Goal: Task Accomplishment & Management: Complete application form

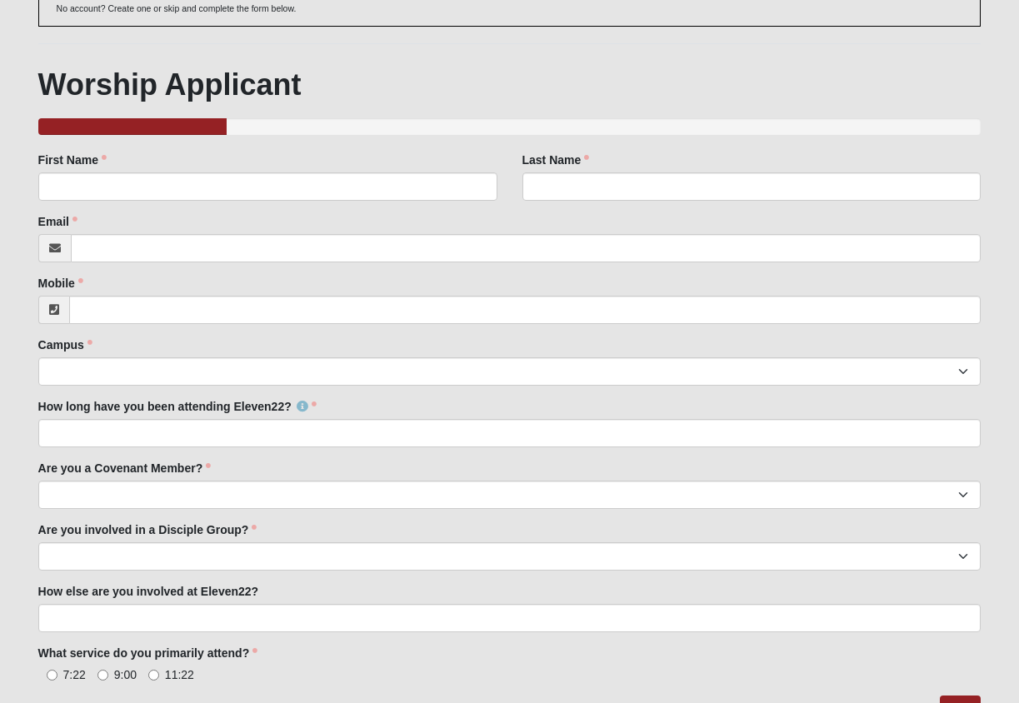
scroll to position [209, 0]
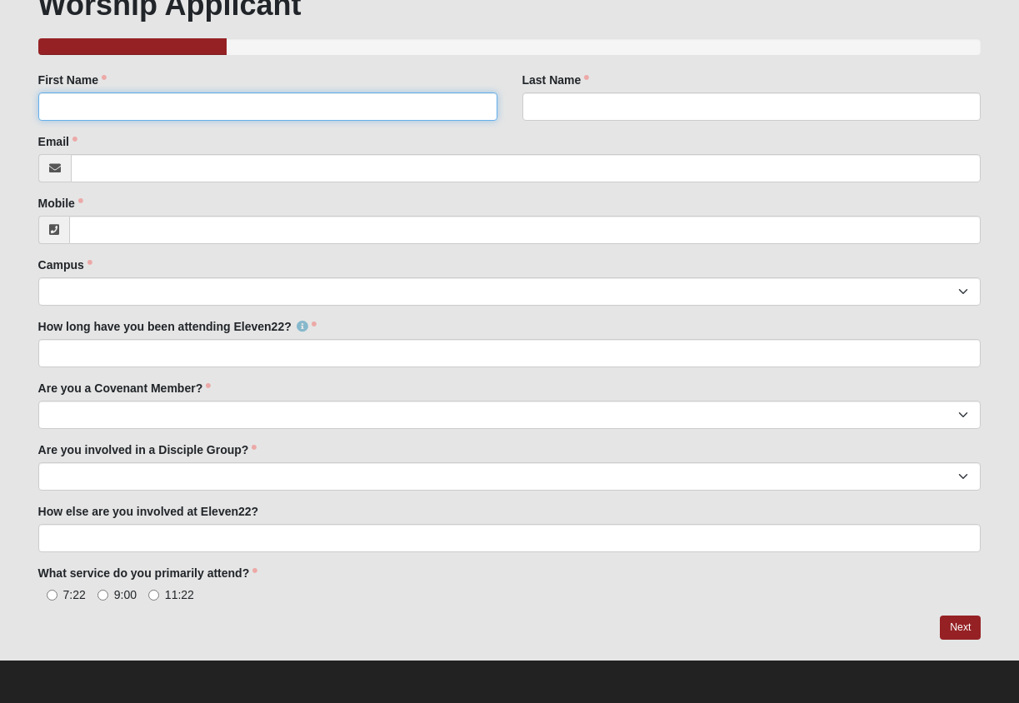
click at [317, 100] on input "First Name" at bounding box center [267, 106] width 459 height 28
type input "[PERSON_NAME]"
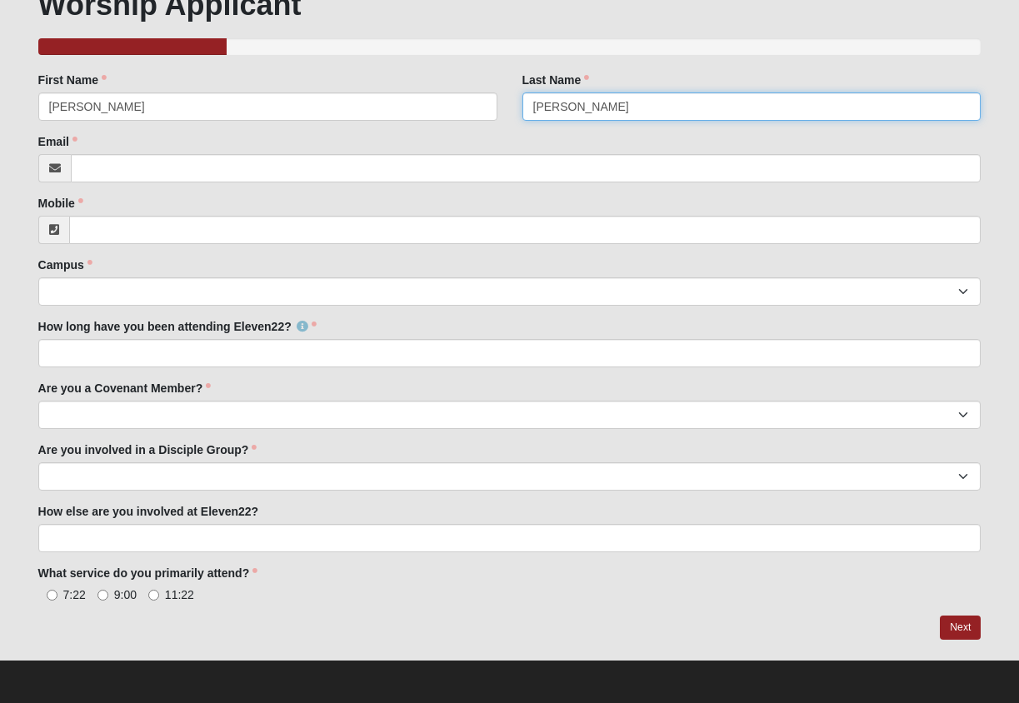
type input "[PERSON_NAME]"
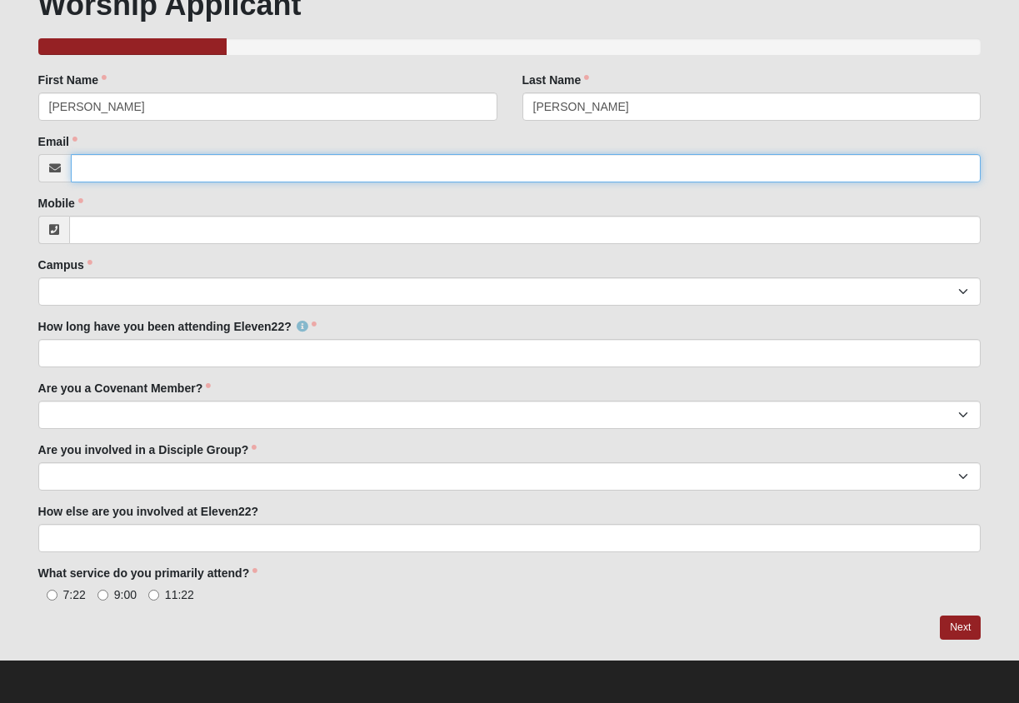
click at [287, 162] on input "Email" at bounding box center [526, 168] width 910 height 28
type input "[EMAIL_ADDRESS][DOMAIN_NAME]"
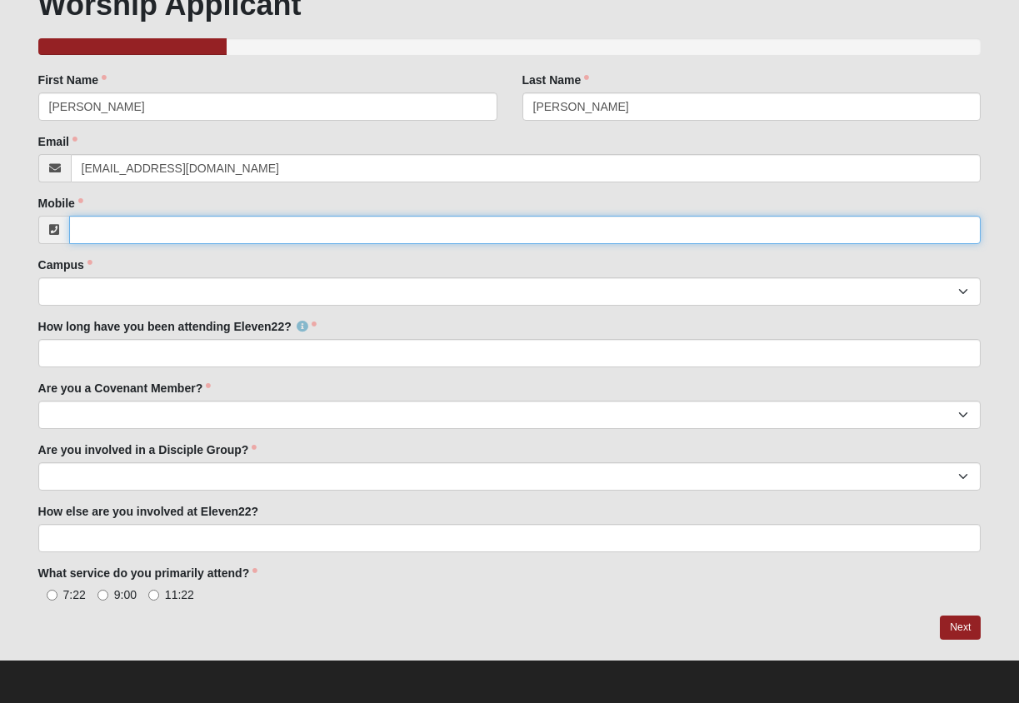
click at [312, 232] on input "Mobile" at bounding box center [525, 230] width 912 height 28
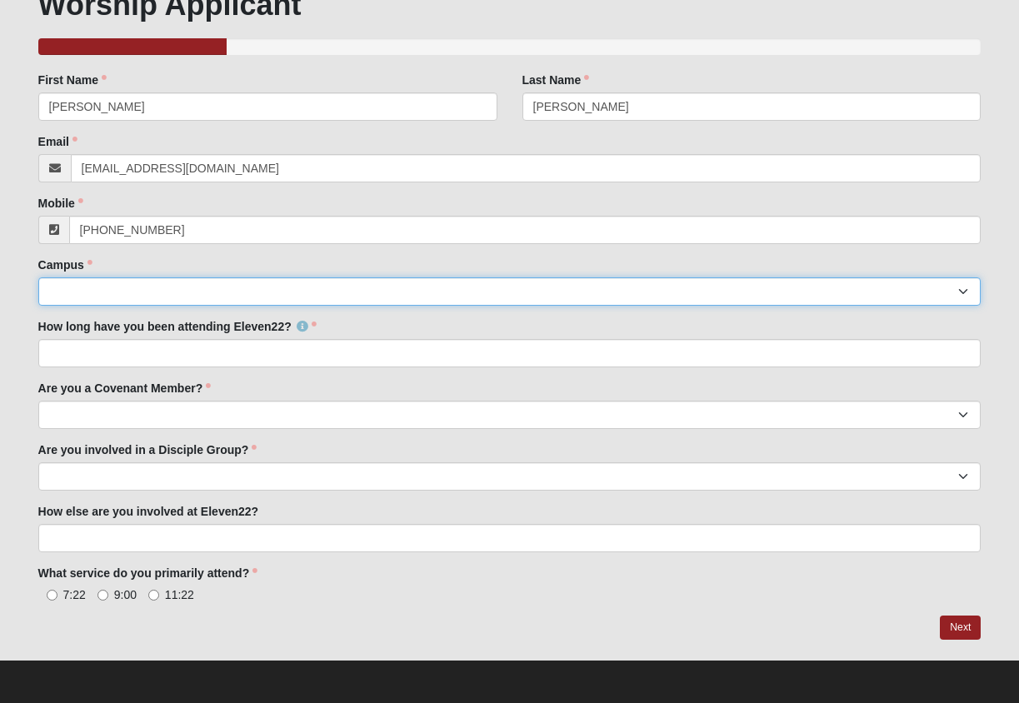
type input "[PHONE_NUMBER]"
click at [313, 293] on select "Arlington Baymeadows Eleven22 Online [PERSON_NAME][GEOGRAPHIC_DATA] Jesup [GEOG…" at bounding box center [509, 291] width 943 height 28
select select "19"
click at [38, 277] on select "Arlington Baymeadows Eleven22 Online [PERSON_NAME][GEOGRAPHIC_DATA] Jesup [GEOG…" at bounding box center [509, 291] width 943 height 28
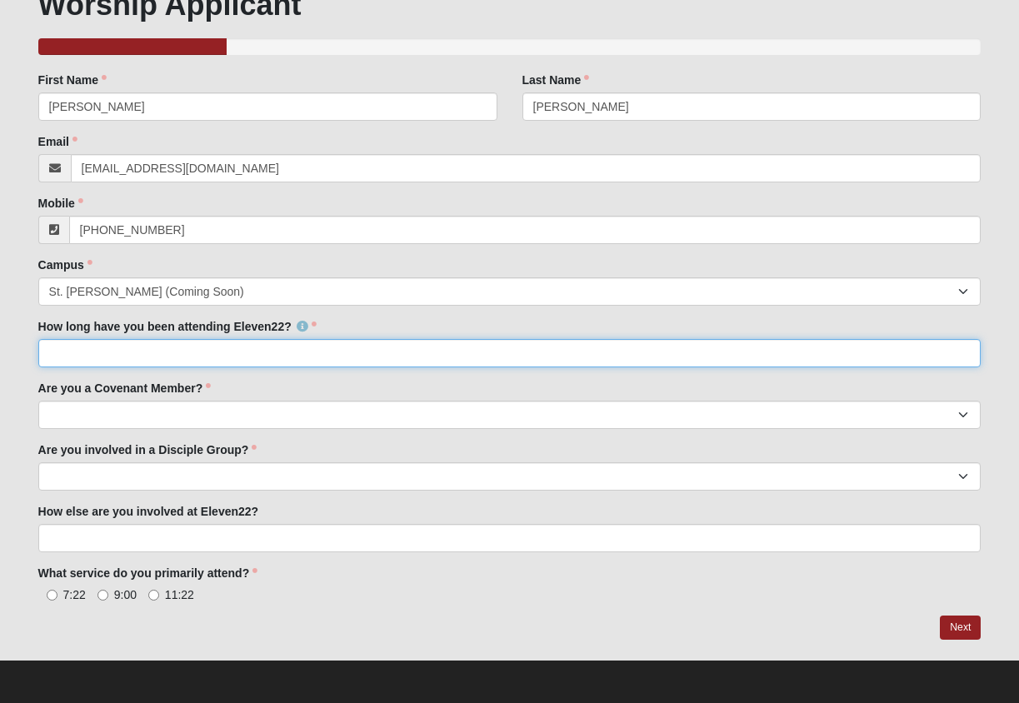
click at [249, 353] on input "How long have you been attending Eleven22?" at bounding box center [509, 353] width 943 height 28
type input "just went to Saturated events in [GEOGRAPHIC_DATA] this week."
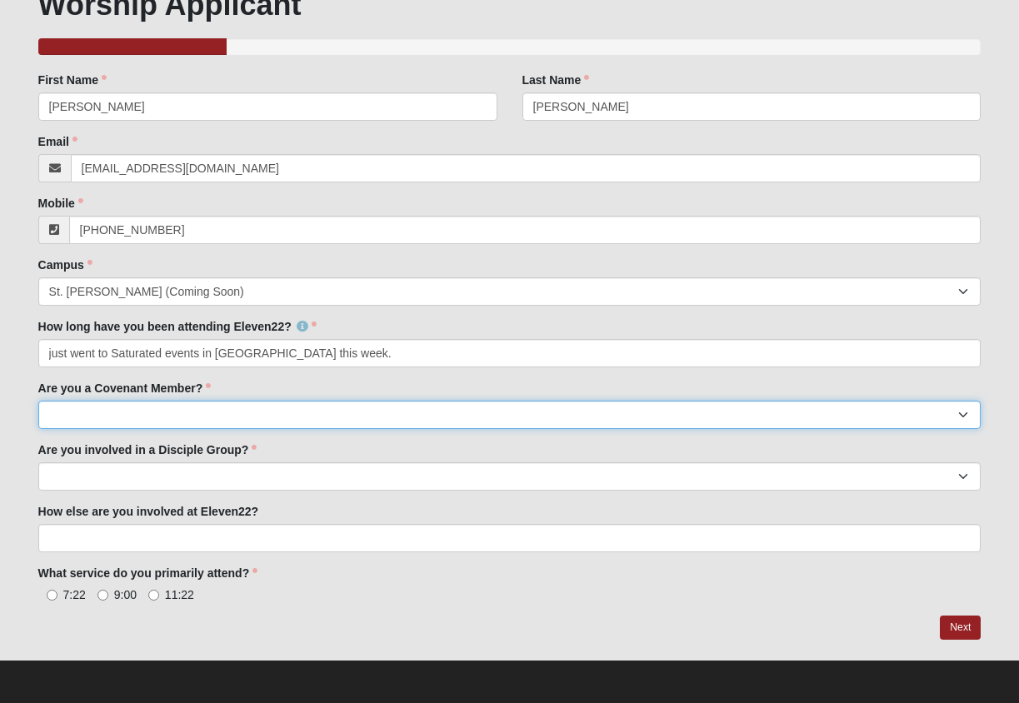
click at [246, 406] on select "Yes No I'm signed up for a class" at bounding box center [509, 415] width 943 height 28
select select "No"
click at [38, 401] on select "Yes No I'm signed up for a class" at bounding box center [509, 415] width 943 height 28
click at [120, 420] on select "Yes No I'm signed up for a class" at bounding box center [509, 415] width 943 height 28
click at [38, 401] on select "Yes No I'm signed up for a class" at bounding box center [509, 415] width 943 height 28
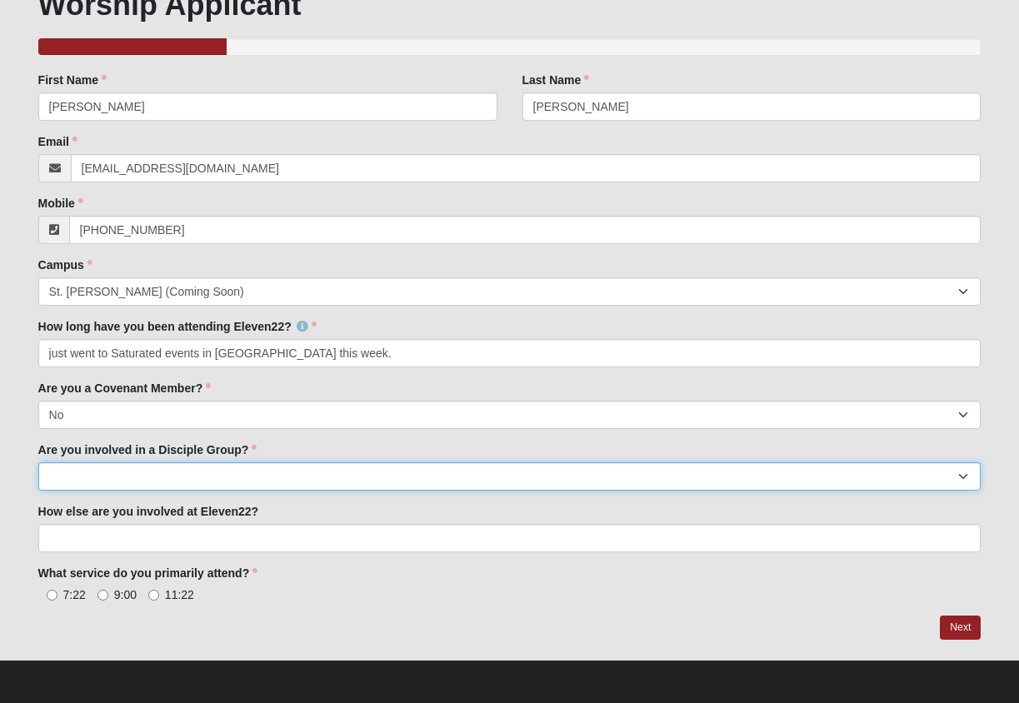
click at [294, 466] on select "Yes No" at bounding box center [509, 476] width 943 height 28
click at [38, 462] on select "Yes No" at bounding box center [509, 476] width 943 height 28
click at [139, 475] on select "Yes No" at bounding box center [509, 476] width 943 height 28
click at [38, 462] on select "Yes No" at bounding box center [509, 476] width 943 height 28
click at [110, 470] on select "Yes No" at bounding box center [509, 476] width 943 height 28
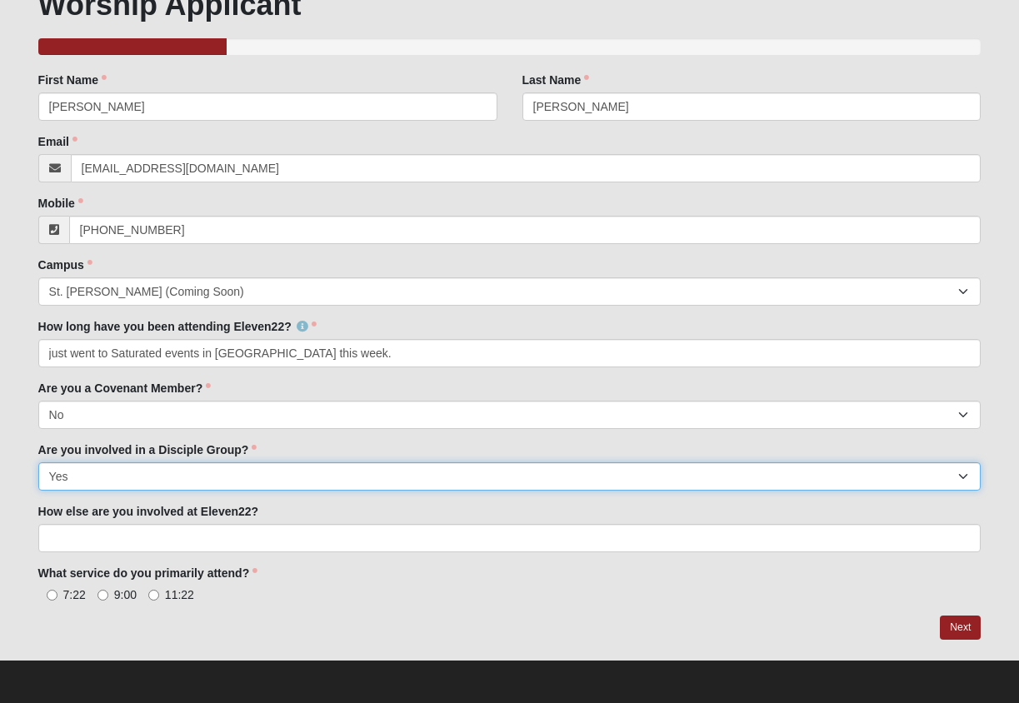
select select "No"
click at [38, 462] on select "Yes No" at bounding box center [509, 476] width 943 height 28
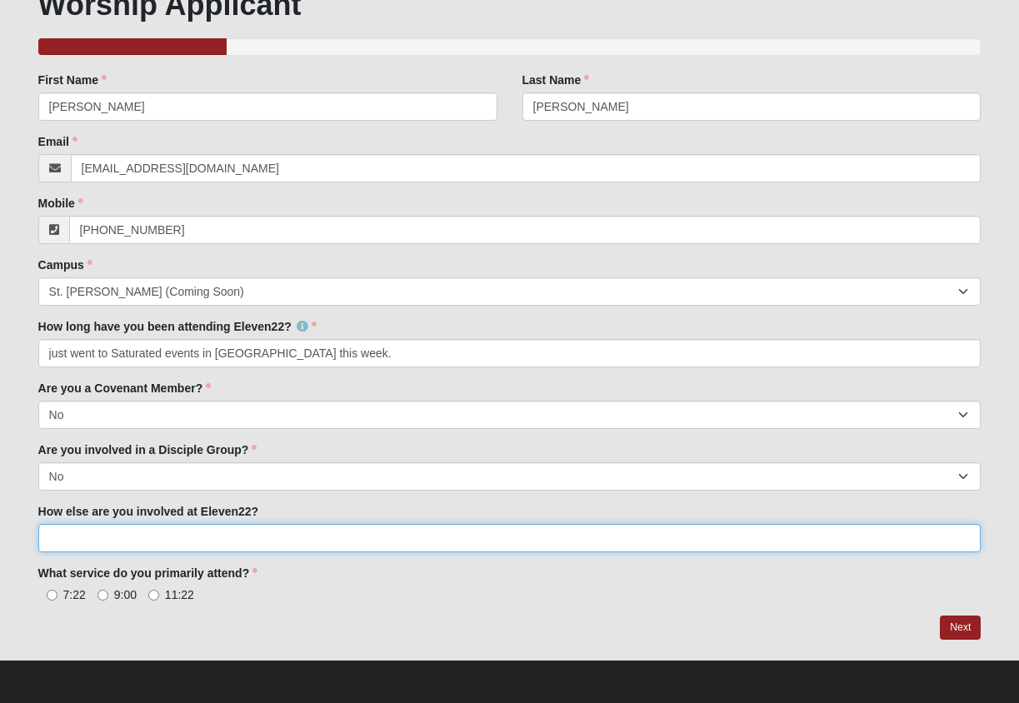
click at [132, 539] on input "How else are you involved at Eleven22?" at bounding box center [509, 538] width 943 height 28
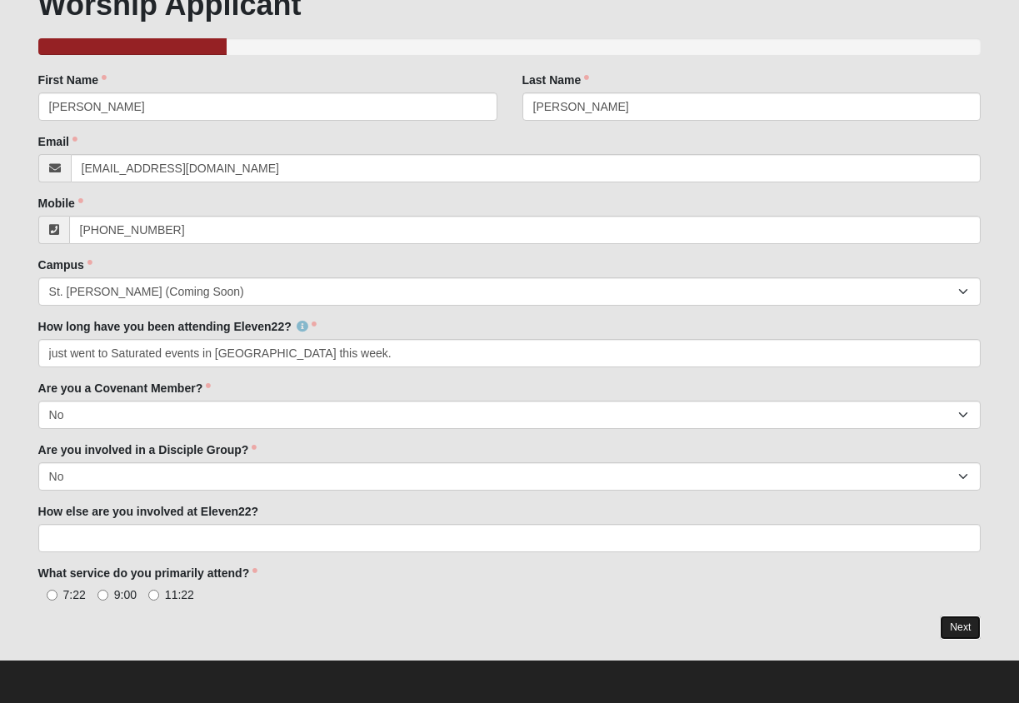
click at [955, 623] on link "Next" at bounding box center [960, 628] width 41 height 24
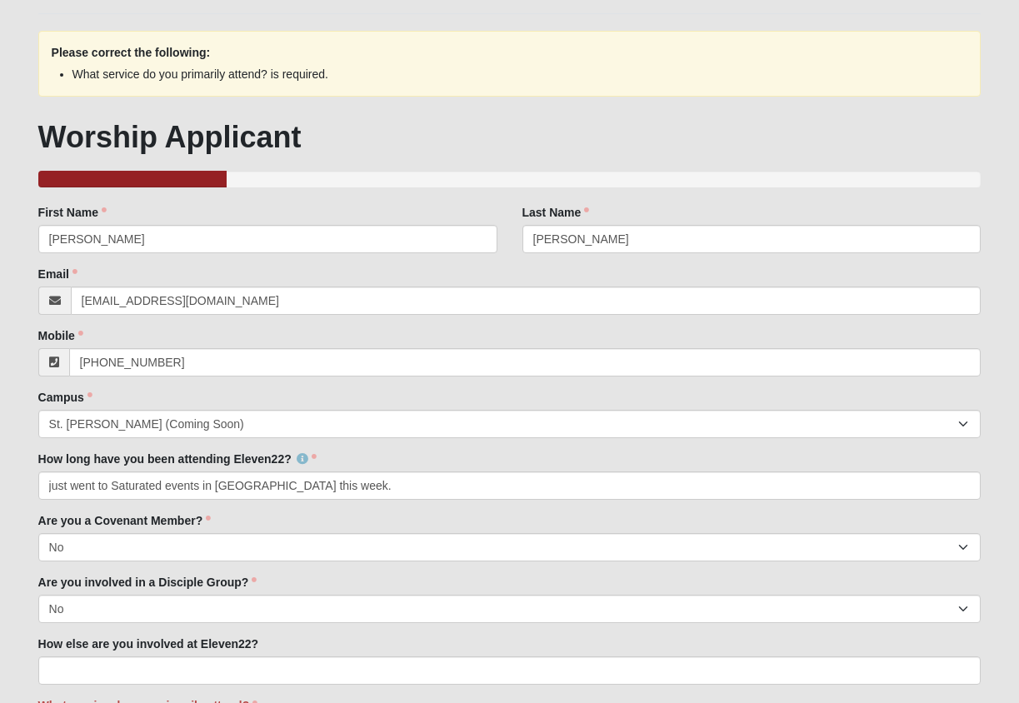
scroll to position [292, 0]
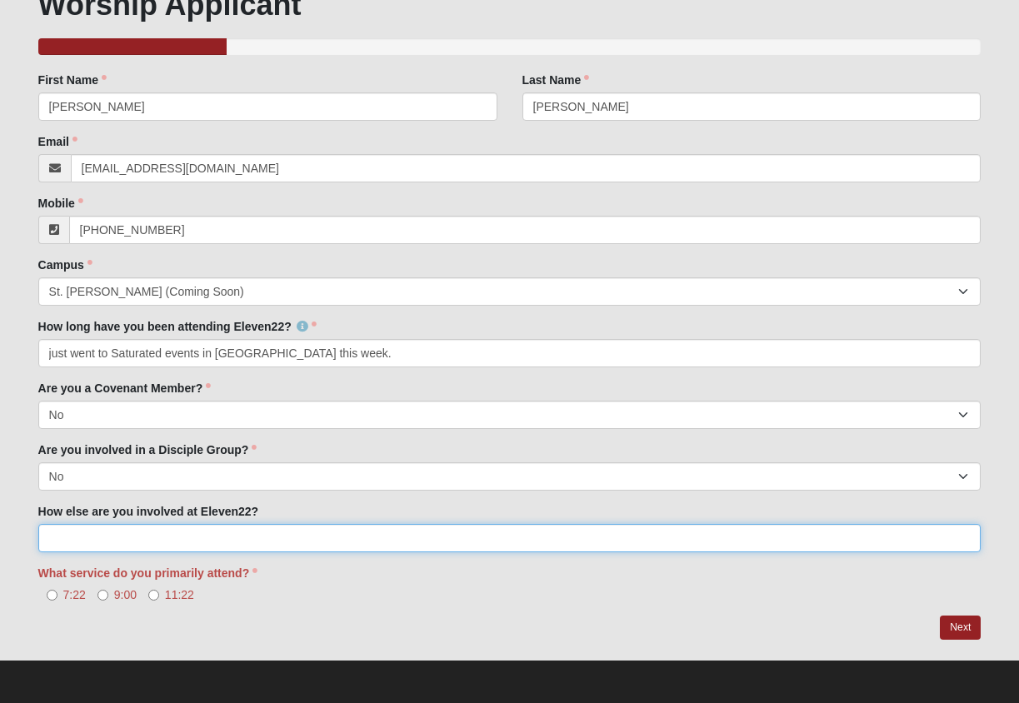
click at [302, 544] on input "How else are you involved at Eleven22?" at bounding box center [509, 538] width 943 height 28
click at [303, 537] on input "How else are you involved at Eleven22?" at bounding box center [509, 538] width 943 height 28
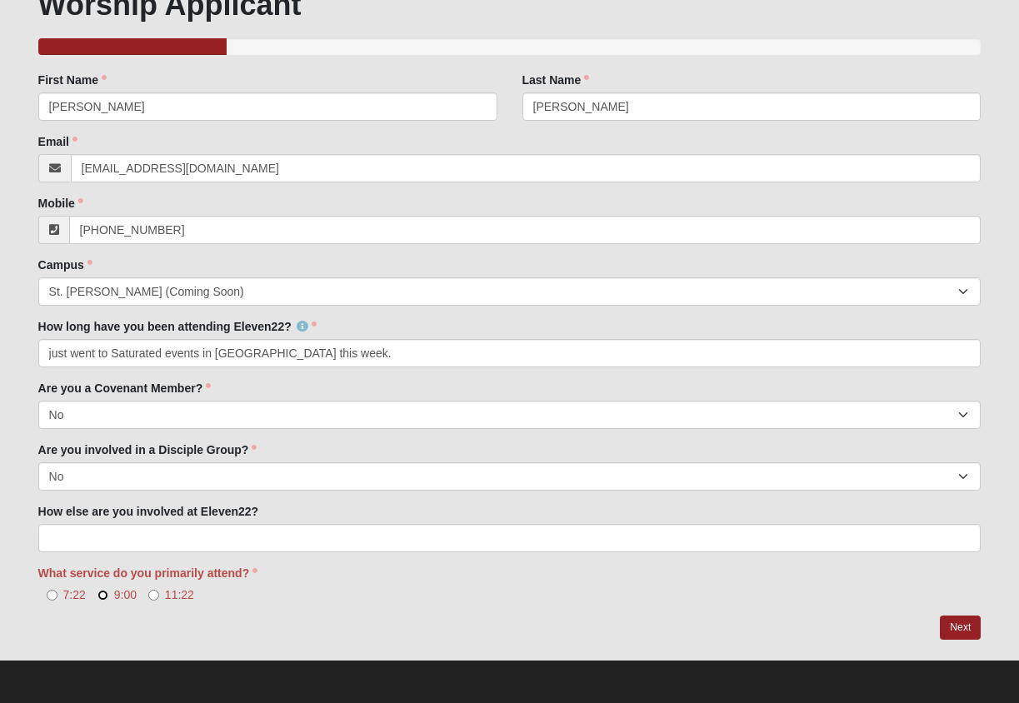
click at [105, 596] on input "9:00" at bounding box center [102, 595] width 11 height 11
radio input "true"
click at [155, 592] on input "11:22" at bounding box center [153, 595] width 11 height 11
radio input "true"
click at [102, 596] on input "9:00" at bounding box center [102, 595] width 11 height 11
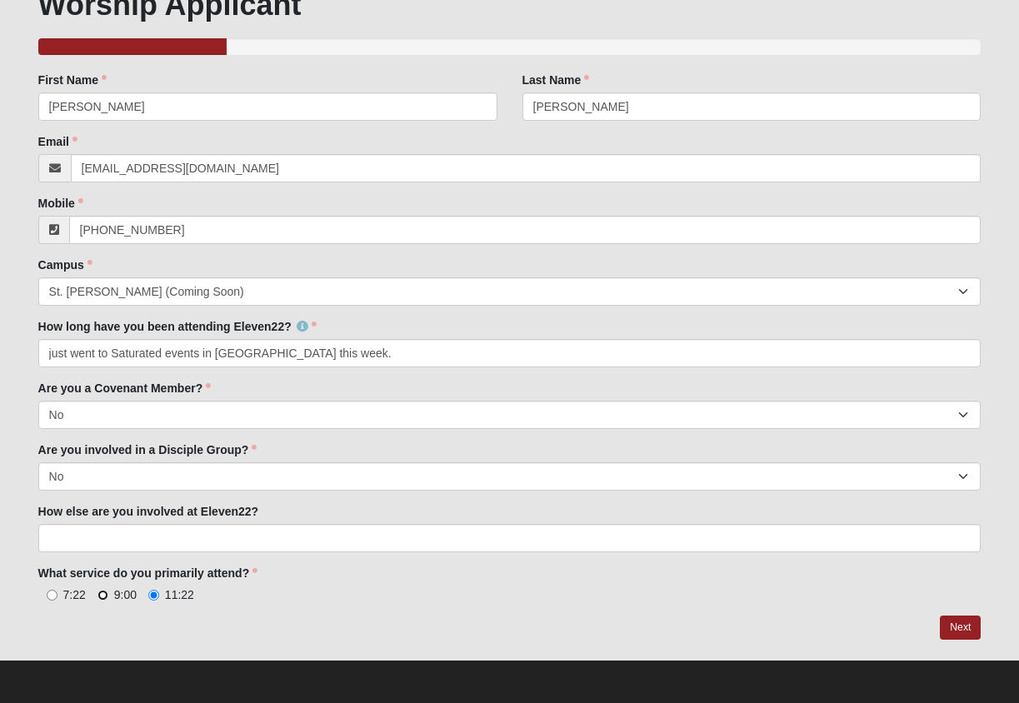
radio input "true"
click at [150, 596] on input "11:22" at bounding box center [153, 595] width 11 height 11
radio input "true"
click at [962, 628] on link "Next" at bounding box center [960, 628] width 41 height 24
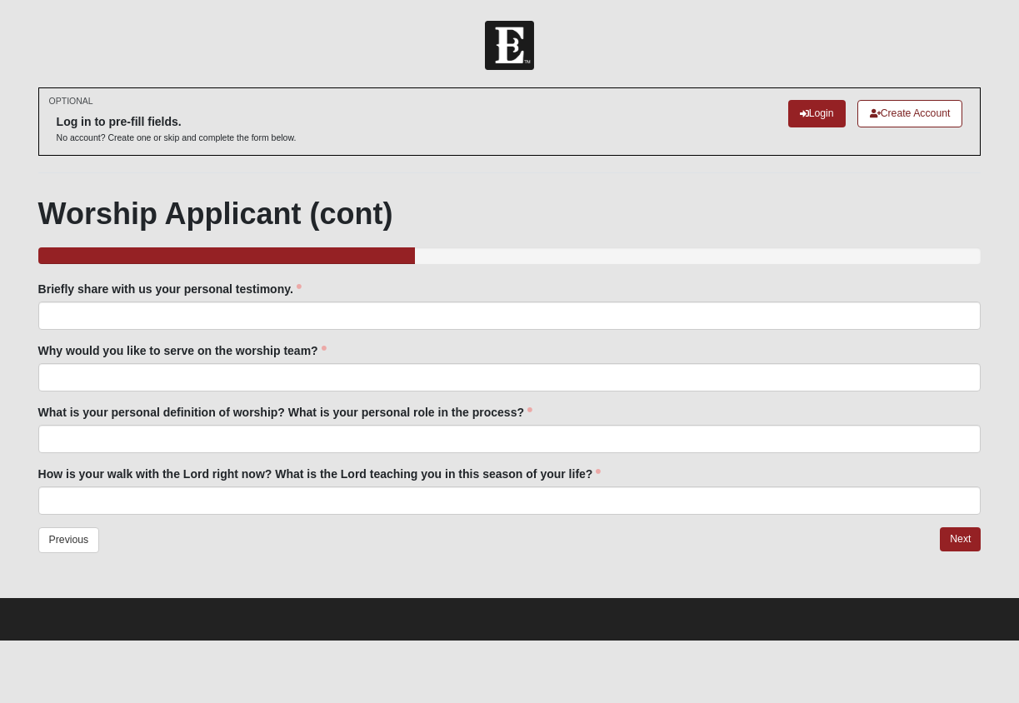
click at [179, 299] on div "Briefly share with us your personal testimony. Briefly share with us your perso…" at bounding box center [509, 305] width 943 height 49
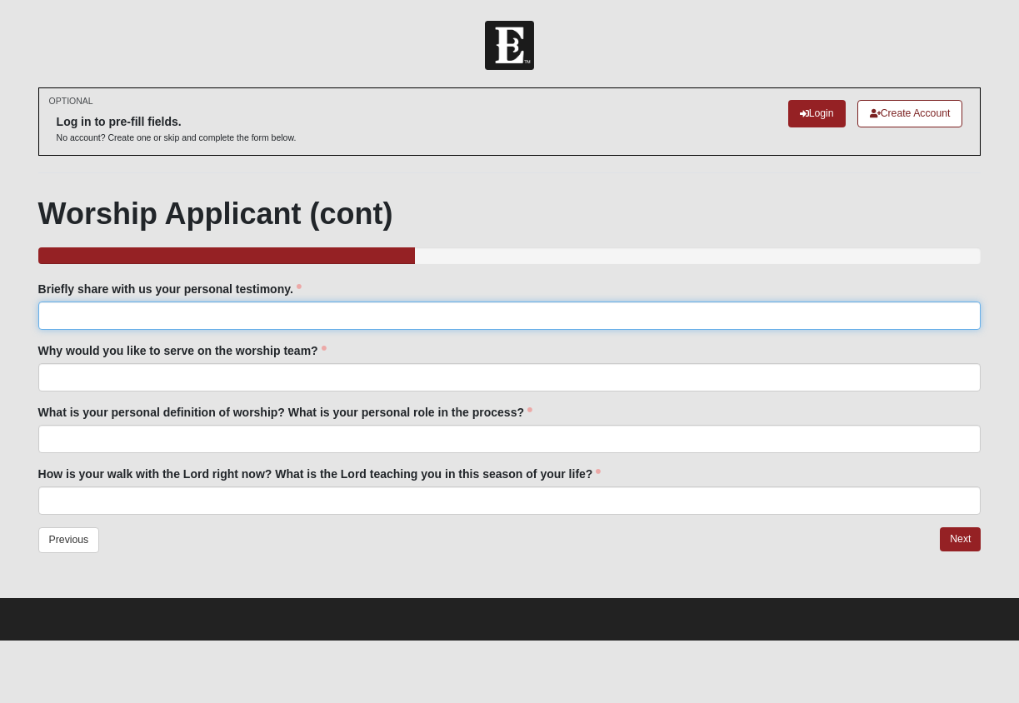
click at [171, 307] on input "Briefly share with us your personal testimony." at bounding box center [509, 316] width 943 height 28
type input "I"
drag, startPoint x: 254, startPoint y: 316, endPoint x: 139, endPoint y: 317, distance: 115.0
click at [139, 317] on input "I was raised in an anti-Christian home" at bounding box center [509, 316] width 943 height 28
click at [262, 317] on input "I was raised in an anti-Christian home" at bounding box center [509, 316] width 943 height 28
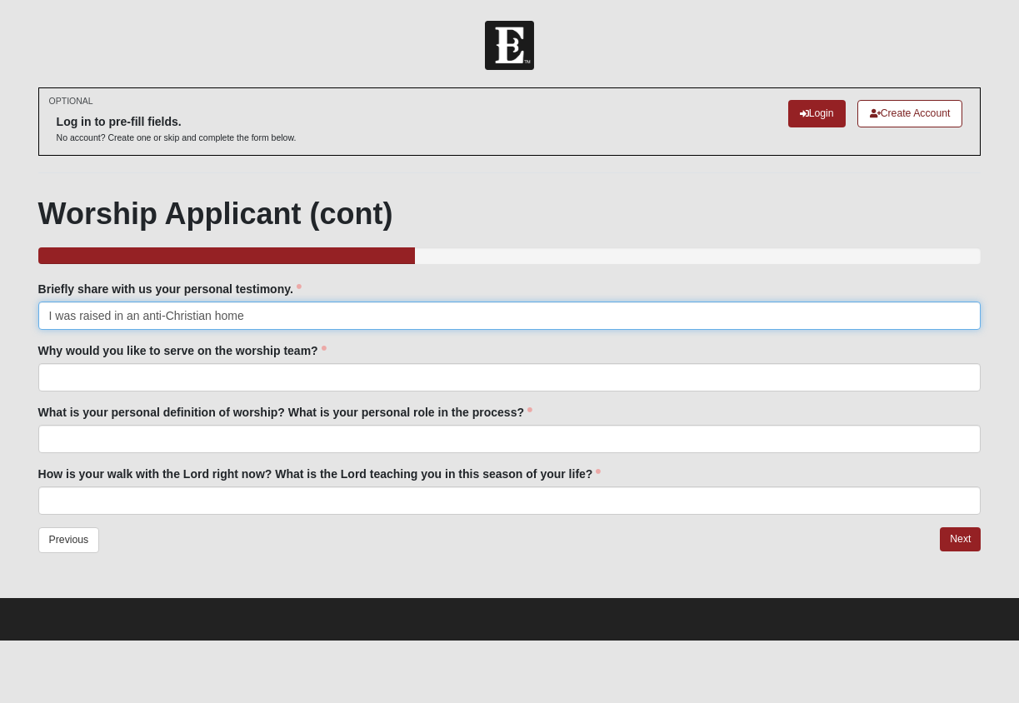
drag, startPoint x: 262, startPoint y: 317, endPoint x: 28, endPoint y: 321, distance: 234.1
click at [28, 321] on div "OPTIONAL Log in to pre-fill fields. No account? Create one or skip and complete…" at bounding box center [510, 341] width 968 height 509
type input "I first heard the [DEMOGRAPHIC_DATA] and accepted the Lord in college. It was a…"
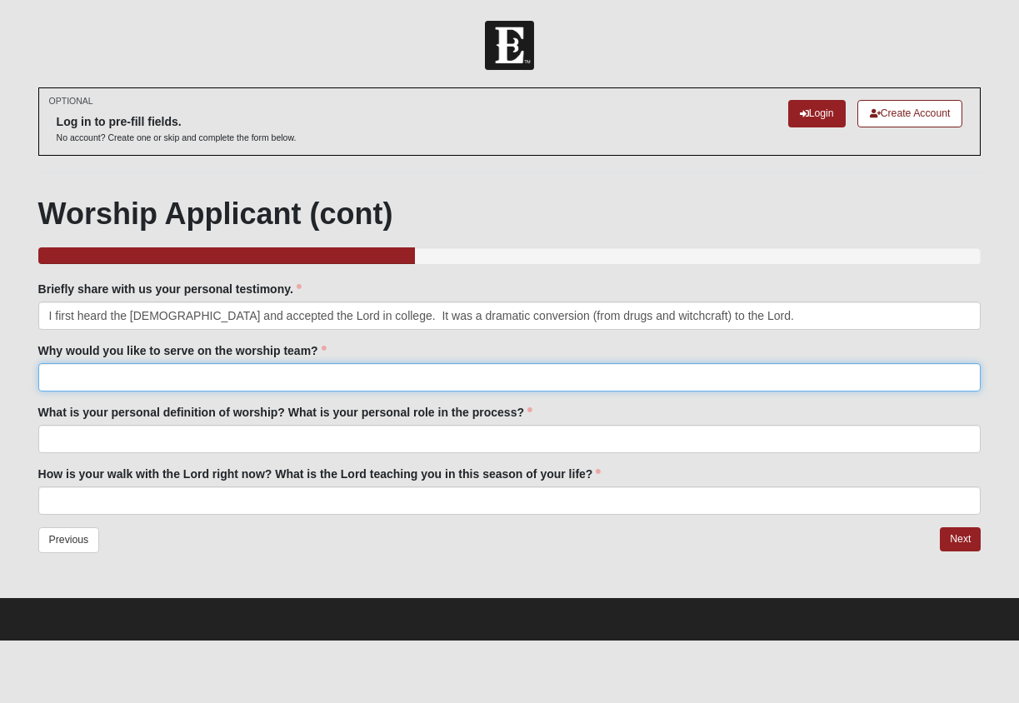
click at [79, 378] on input "Why would you like to serve on the worship team?" at bounding box center [509, 377] width 943 height 28
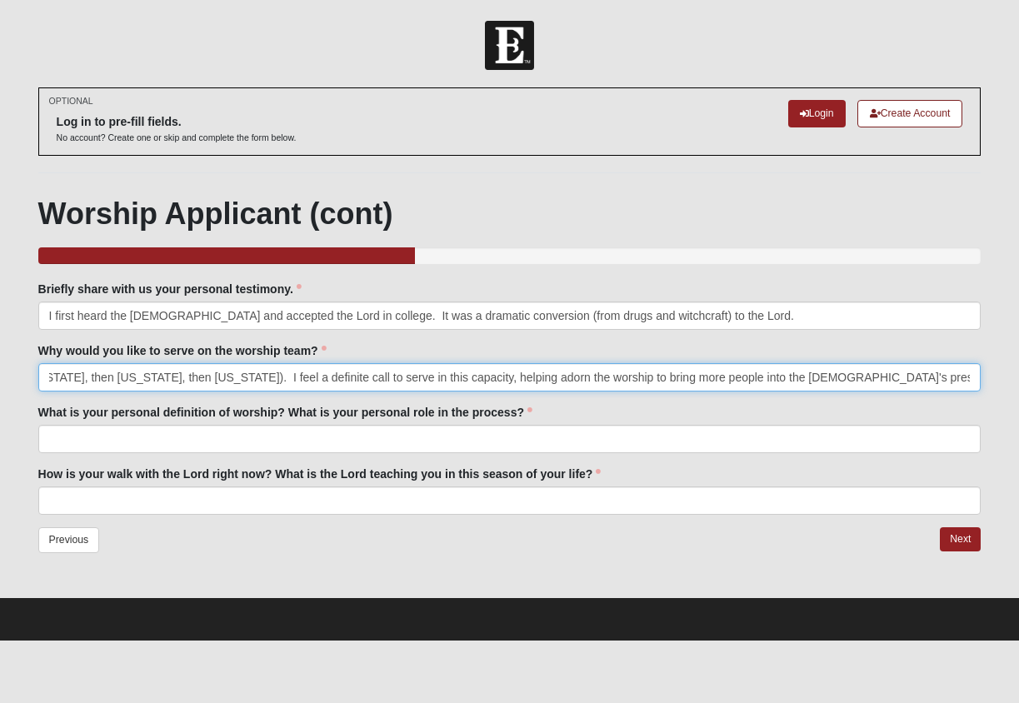
type input "For years I have served on worship teams (in [US_STATE], then [US_STATE], then …"
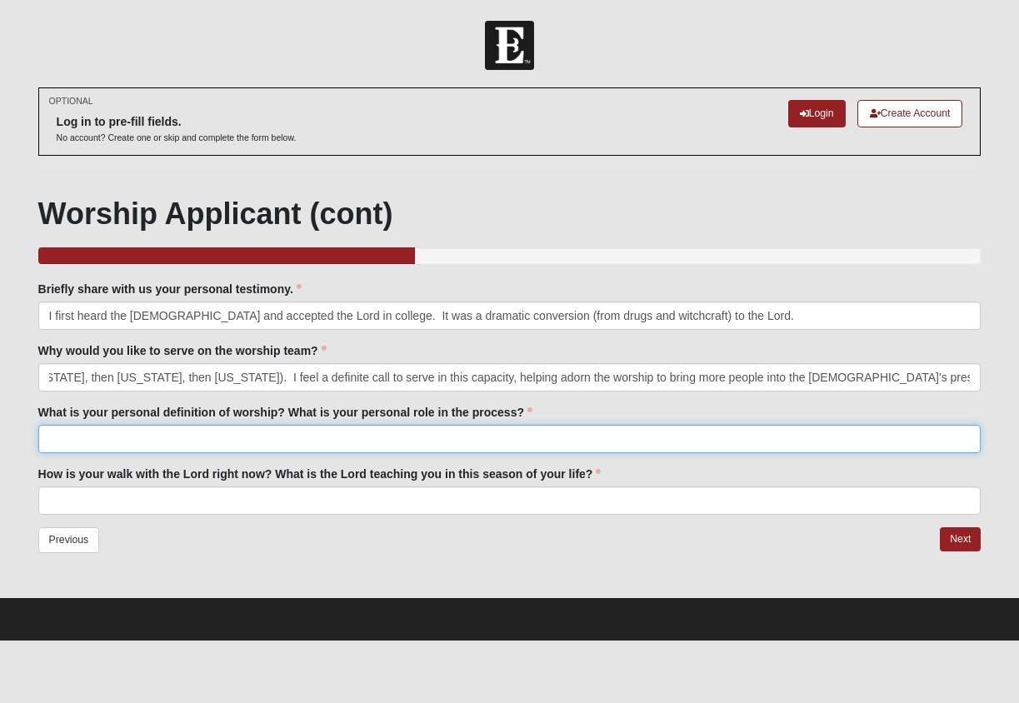
scroll to position [0, 0]
click at [88, 441] on input "What is your personal definition of worship? What is your personal role in the …" at bounding box center [509, 439] width 943 height 28
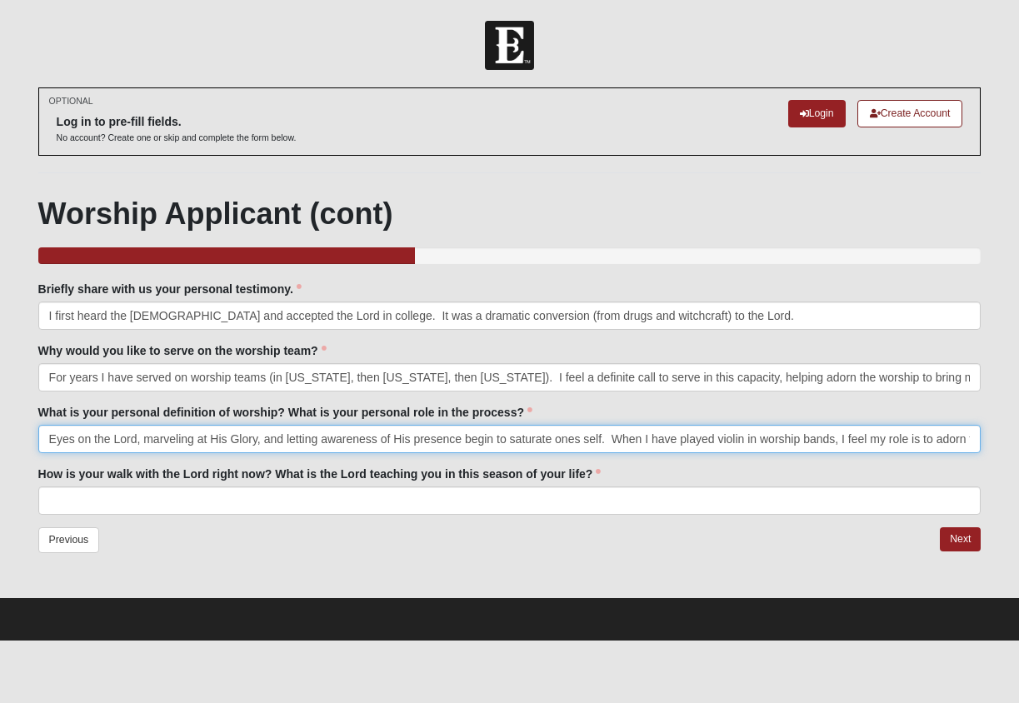
click at [960, 446] on input "Eyes on the Lord, marveling at His Glory, and letting awareness of His presence…" at bounding box center [509, 439] width 943 height 28
click at [970, 436] on input "Eyes on the Lord, marveling at His Glory, and letting awareness of His presence…" at bounding box center [509, 439] width 943 height 28
drag, startPoint x: 932, startPoint y: 441, endPoint x: 985, endPoint y: 435, distance: 53.7
click at [932, 441] on input "Eyes on the Lord, marveling at His Glory, and letting awareness of His presence…" at bounding box center [509, 439] width 943 height 28
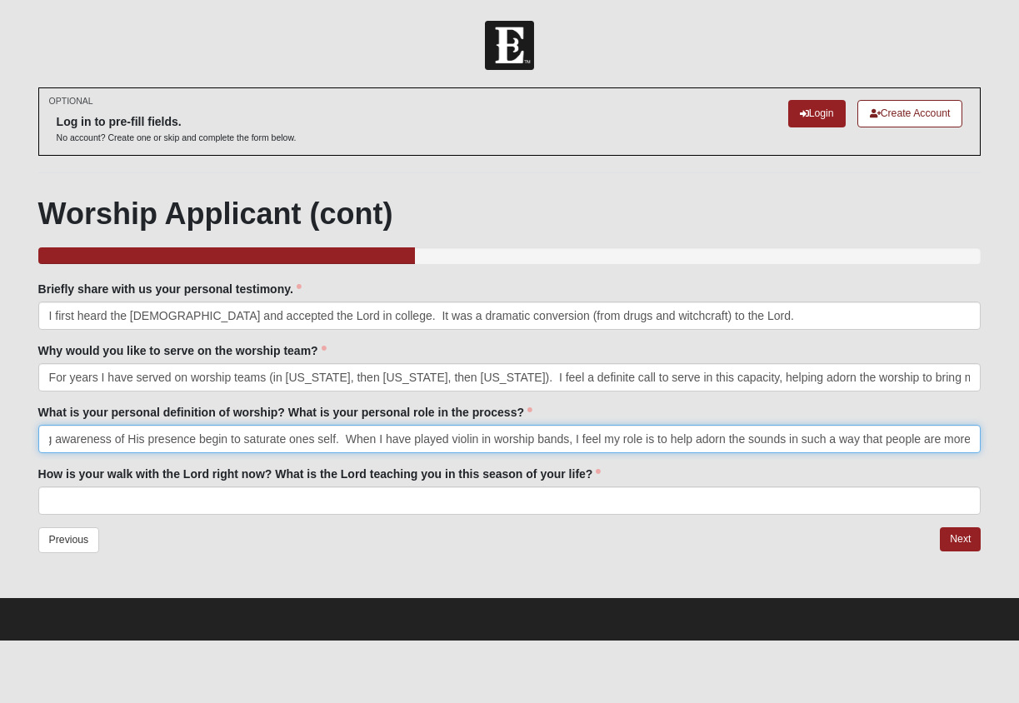
click at [969, 439] on input "Eyes on the Lord, marveling at His Glory, and letting awareness of His presence…" at bounding box center [509, 439] width 943 height 28
type input "Eyes on the Lord, marveling at His Glory, and letting awareness of His presence…"
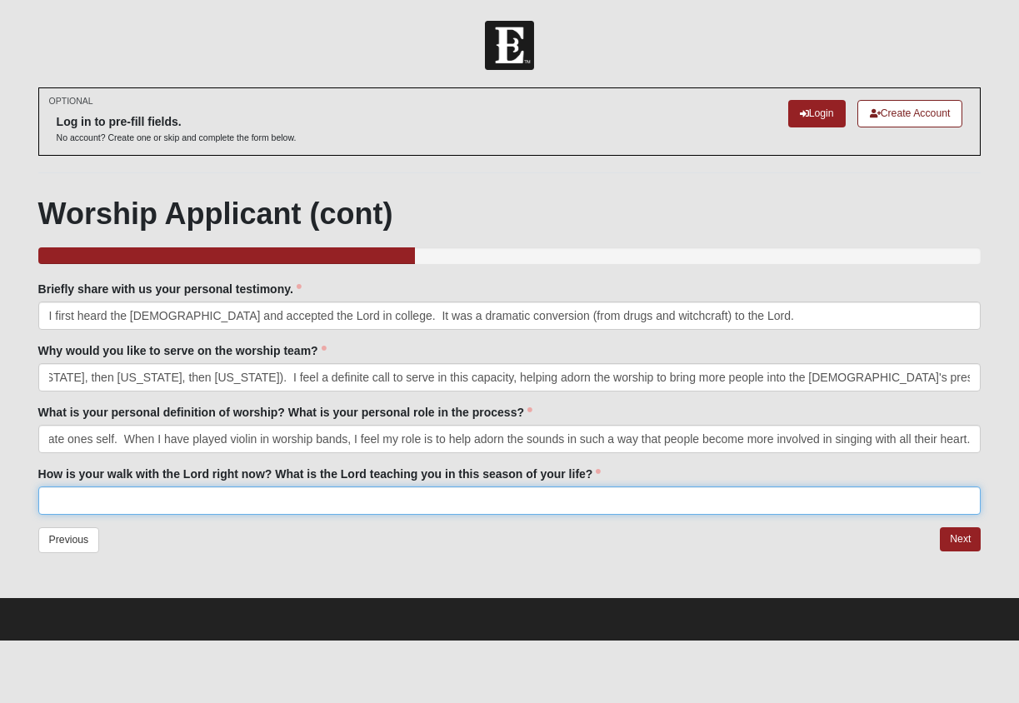
click at [230, 503] on input "How is your walk with the Lord right now? What is the Lord teaching you in this…" at bounding box center [509, 500] width 943 height 28
type input "I"
type input "T"
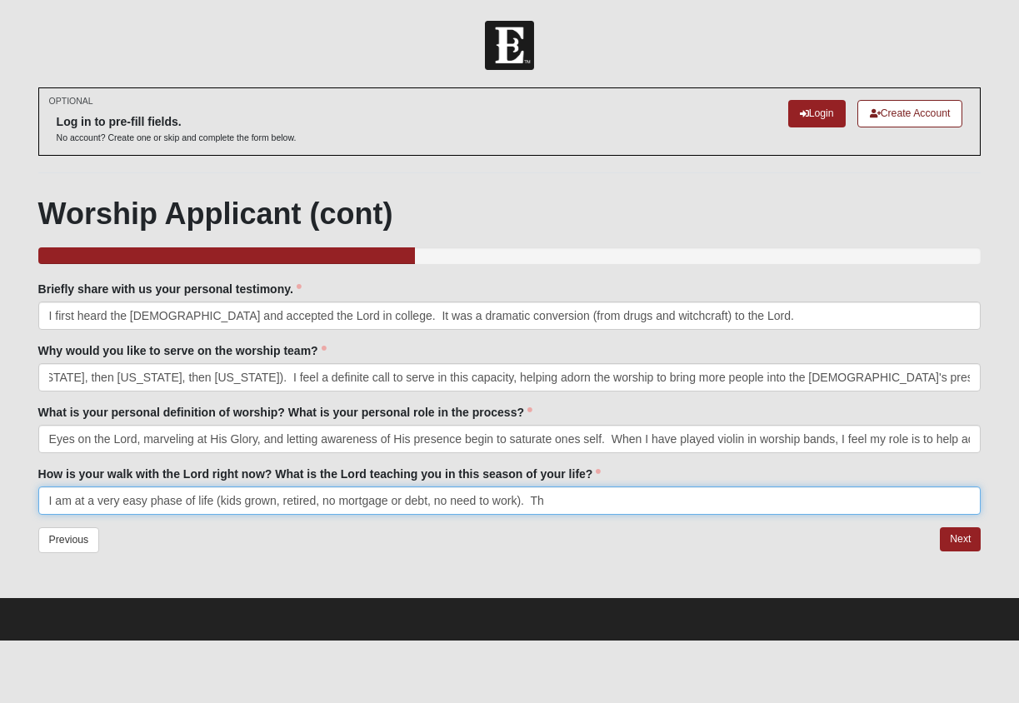
click at [548, 487] on input "I am at a very easy phase of life (kids grown, retired, no mortgage or debt, no…" at bounding box center [509, 500] width 943 height 28
drag, startPoint x: 552, startPoint y: 497, endPoint x: 531, endPoint y: 501, distance: 22.1
click at [531, 501] on input "I am at a very easy phase of life (kids grown, retired, no mortgage or debt, no…" at bounding box center [509, 500] width 943 height 28
type input "I am at a very easy phase of life (kids grown, retired, no mortgage or debt, no…"
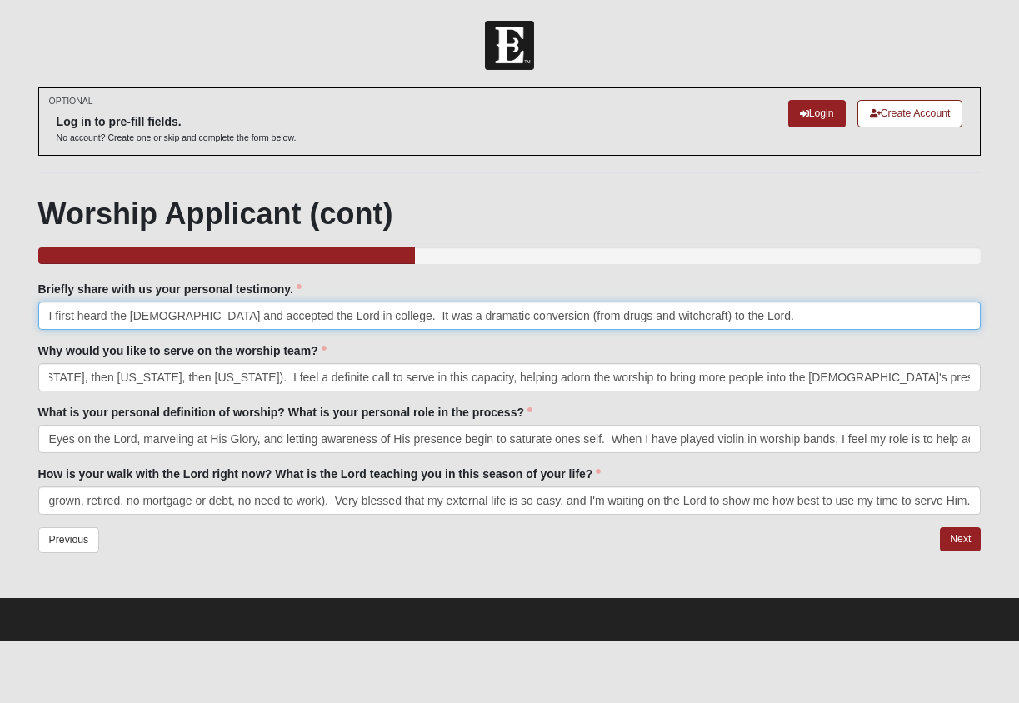
click at [334, 316] on input "I first heard the [DEMOGRAPHIC_DATA] and accepted the Lord in college. It was a…" at bounding box center [509, 316] width 943 height 28
click at [168, 314] on input "I first heard the [DEMOGRAPHIC_DATA] and accepted the Lord in college. It was a…" at bounding box center [509, 316] width 943 height 28
drag, startPoint x: 284, startPoint y: 317, endPoint x: 383, endPoint y: 315, distance: 99.1
click at [286, 317] on input "I first heard the [DEMOGRAPHIC_DATA] and accepted the Lord in college. It was a…" at bounding box center [509, 316] width 943 height 28
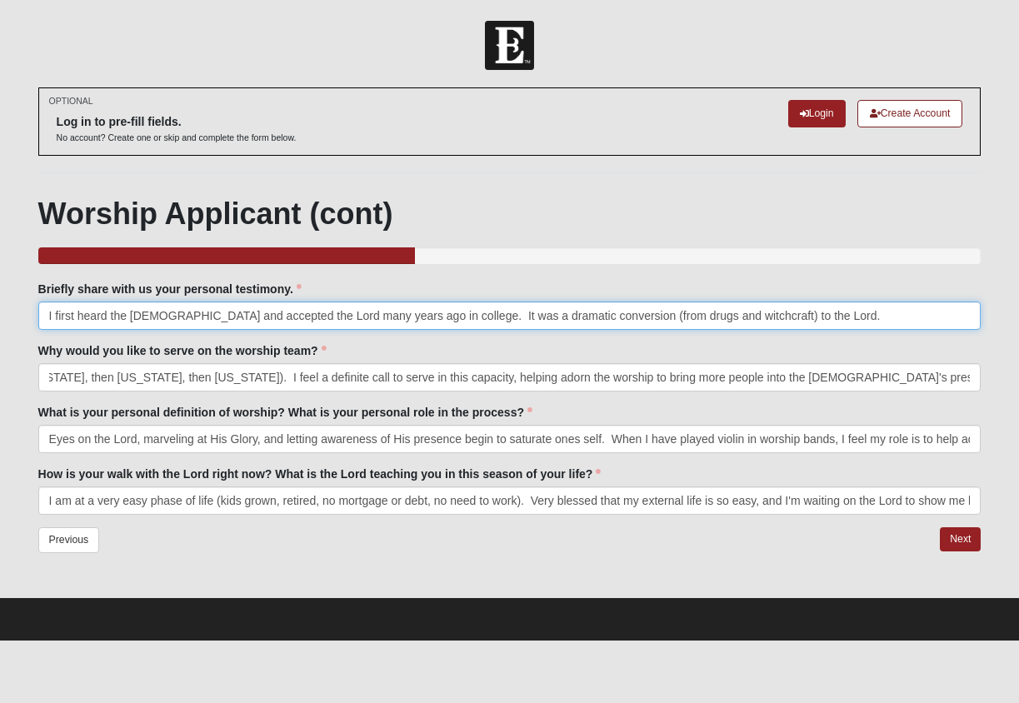
type input "I first heard the [DEMOGRAPHIC_DATA] and accepted the Lord many years ago in co…"
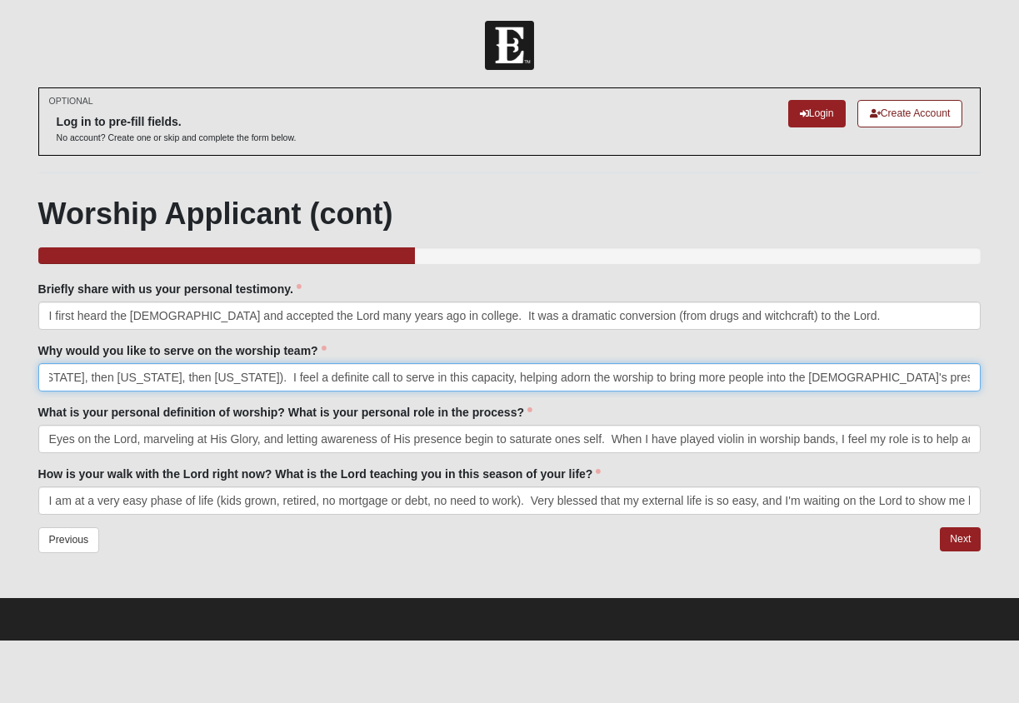
click at [318, 364] on input "For years I have served on worship teams (in [US_STATE], then [US_STATE], then …" at bounding box center [509, 377] width 943 height 28
click at [296, 371] on input "For years I have served on worship teams (in [US_STATE], then [US_STATE], then …" at bounding box center [509, 377] width 943 height 28
click at [267, 377] on input "For years I have served on worship teams (in [US_STATE], then [US_STATE], then …" at bounding box center [509, 377] width 943 height 28
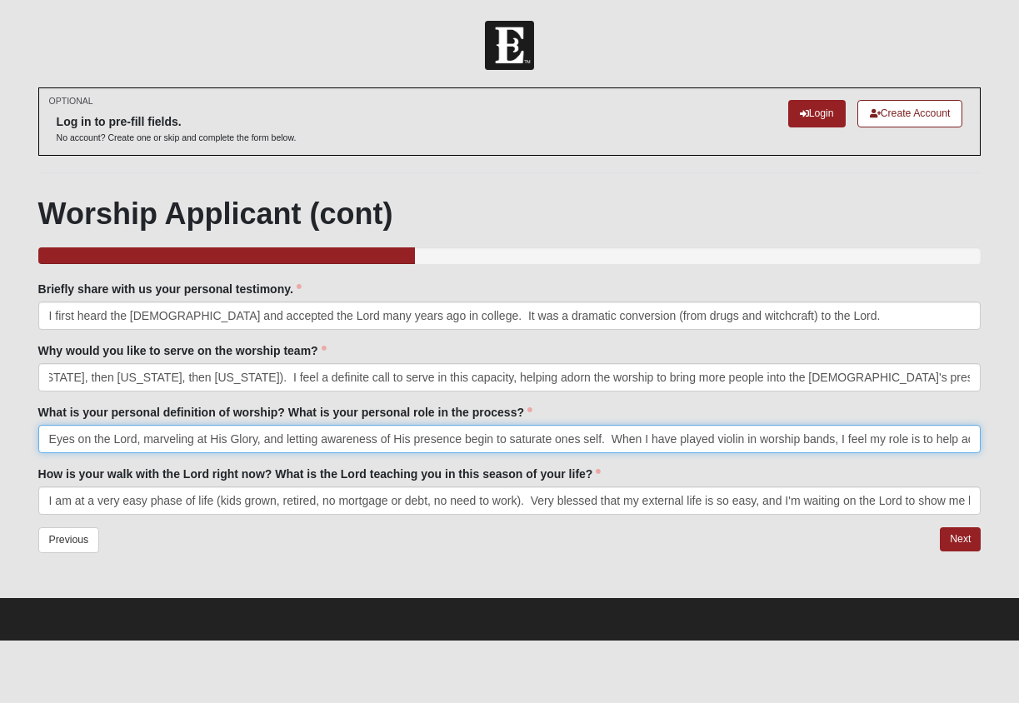
scroll to position [0, 0]
click at [461, 438] on input "Eyes on the Lord, marveling at His Glory, and letting awareness of His presence…" at bounding box center [509, 439] width 943 height 28
type input "Eyes on the Lord, marveling at His Glory, and letting awareness of His presence…"
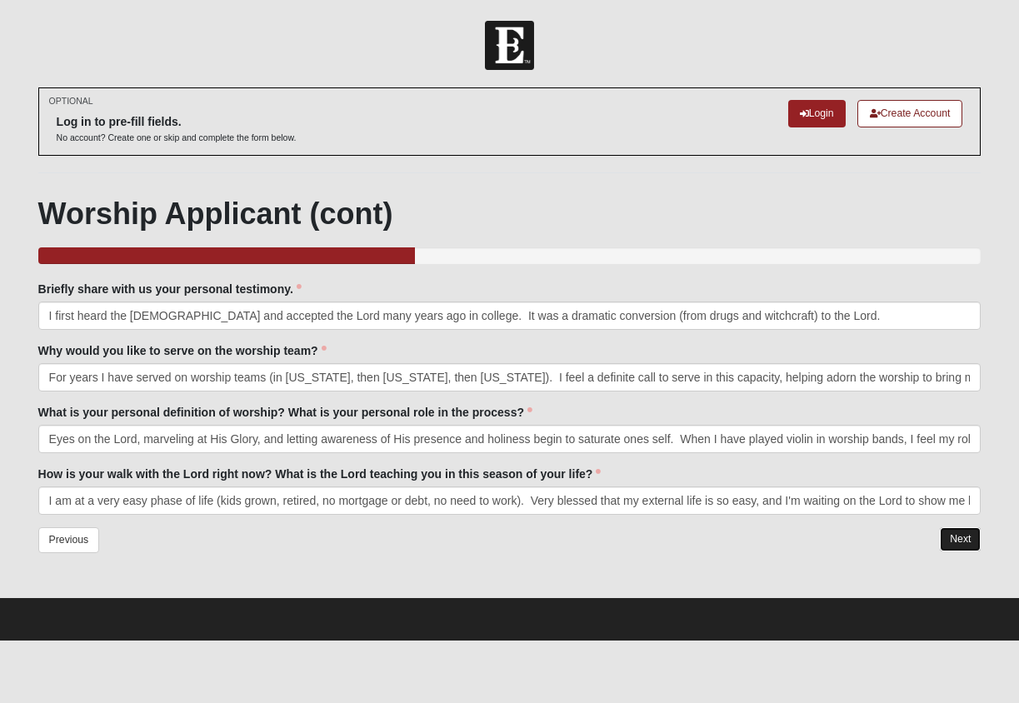
click at [963, 537] on link "Next" at bounding box center [960, 539] width 41 height 24
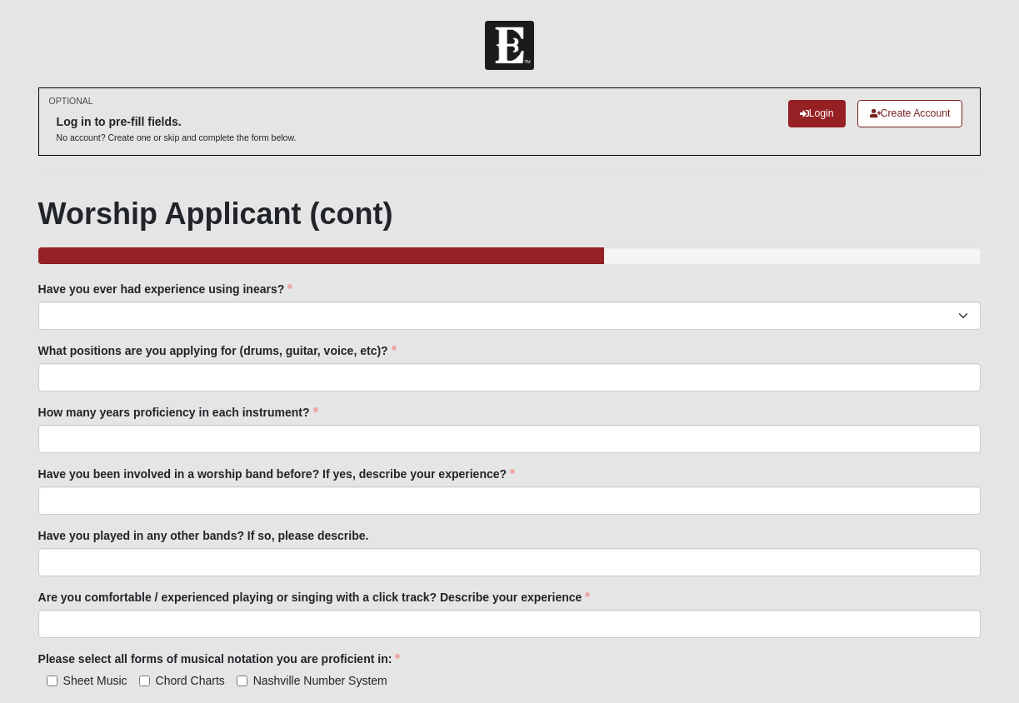
click at [169, 302] on div "Have you ever had experience using inears? Yes No Have you ever had experience …" at bounding box center [509, 305] width 943 height 49
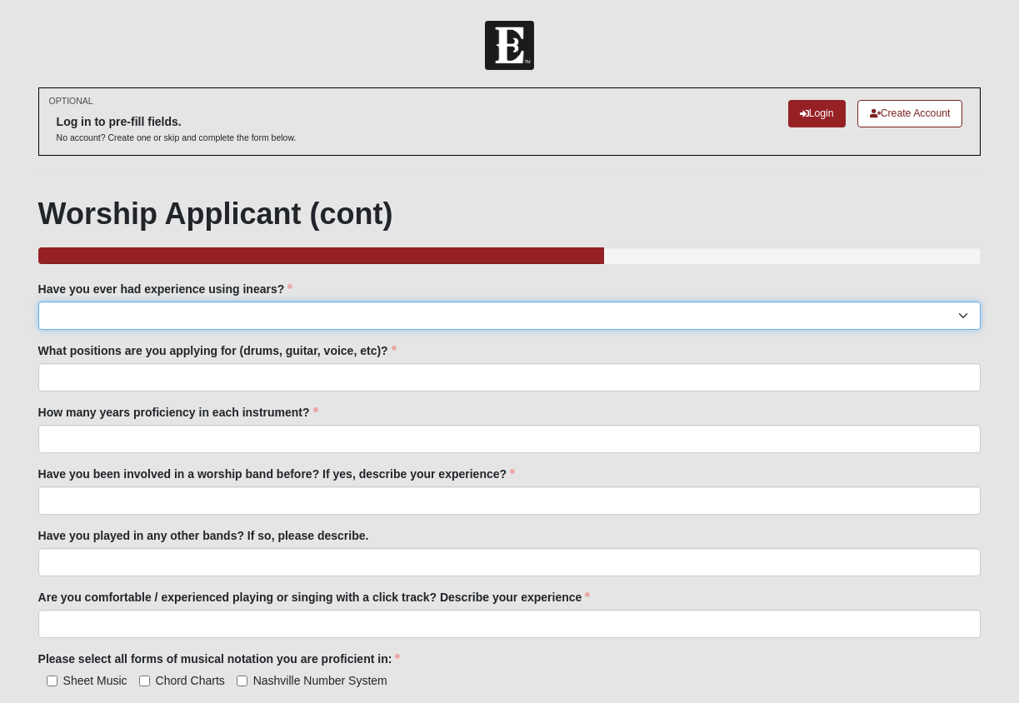
click at [173, 307] on select "Yes No" at bounding box center [509, 316] width 943 height 28
select select "No"
click at [38, 302] on select "Yes No" at bounding box center [509, 316] width 943 height 28
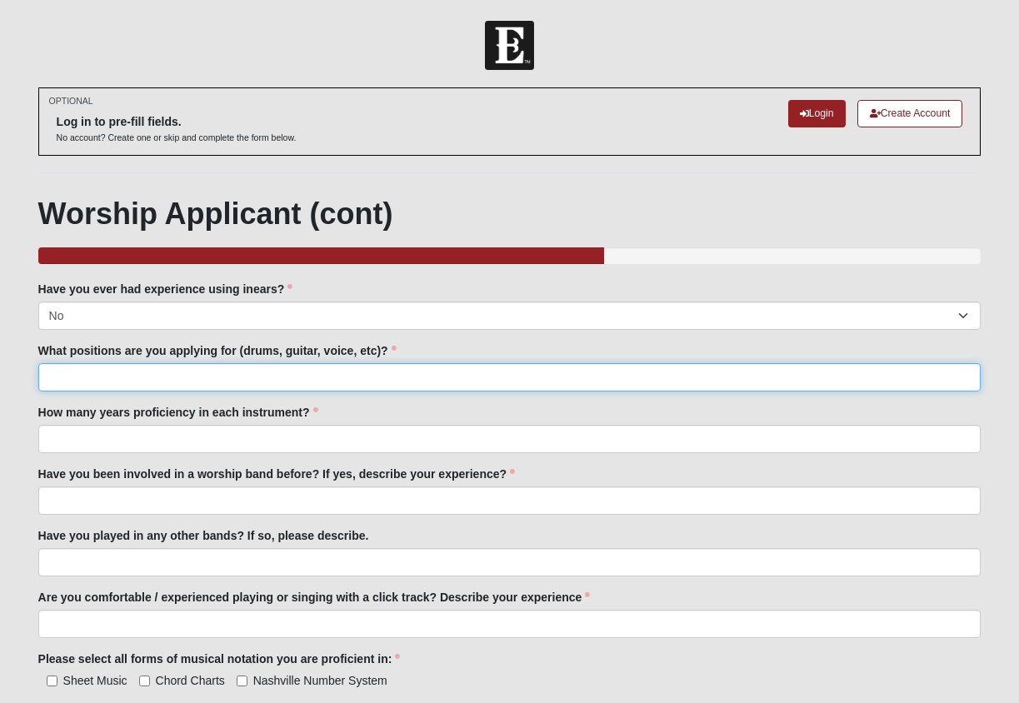
click at [164, 377] on input "What positions are you applying for (drums, guitar, voice, etc)?" at bounding box center [509, 377] width 943 height 28
type input "violin"
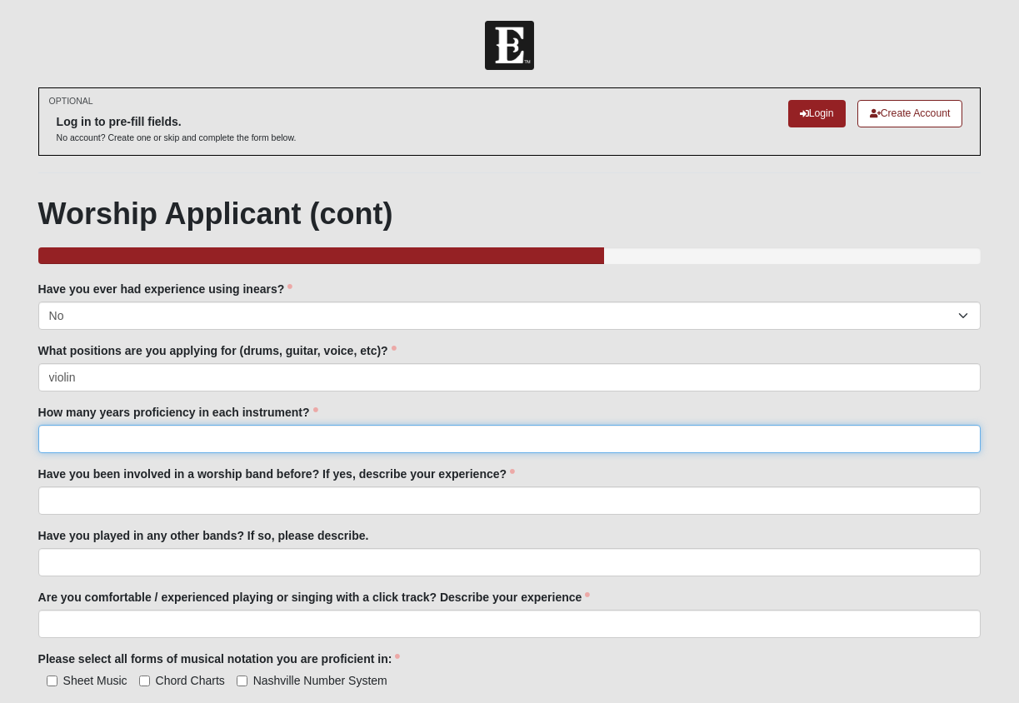
click at [91, 433] on input "How many years proficiency in each instrument?" at bounding box center [509, 439] width 943 height 28
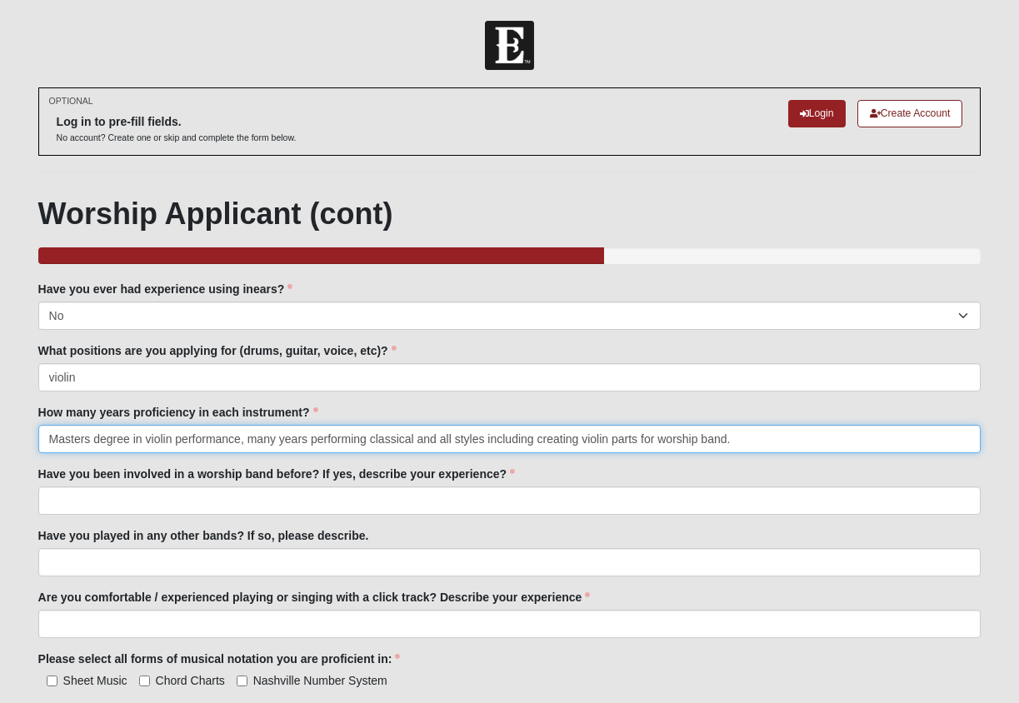
type input "Masters degree in violin performance, many years performing classical and all s…"
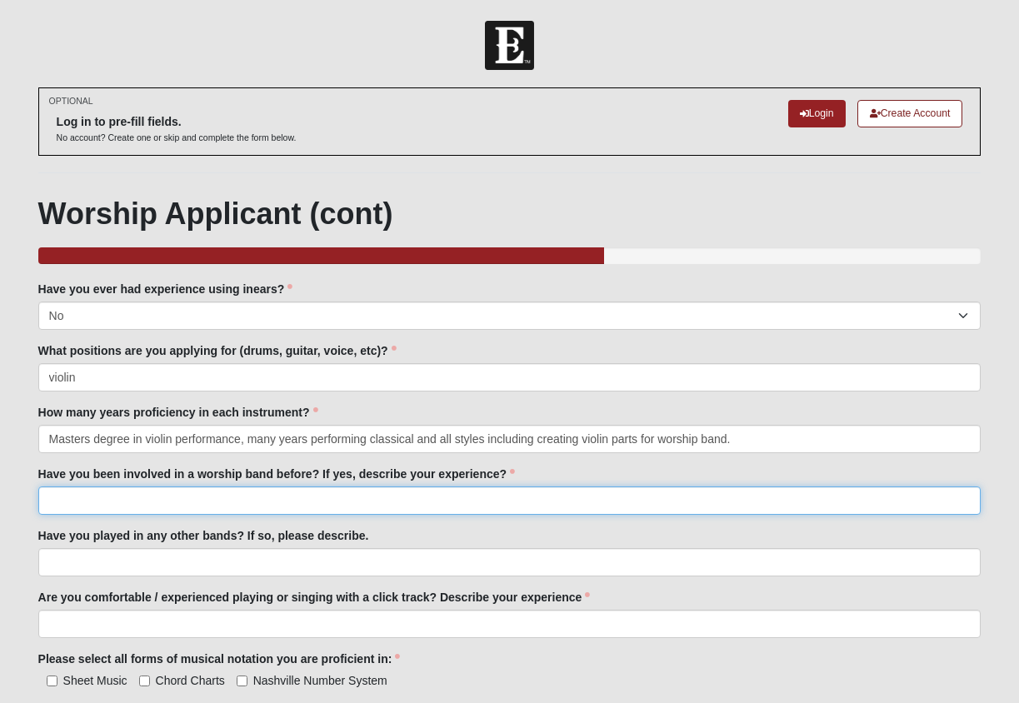
click at [151, 497] on input "Have you been involved in a worship band before? If yes, describe your experien…" at bounding box center [509, 500] width 943 height 28
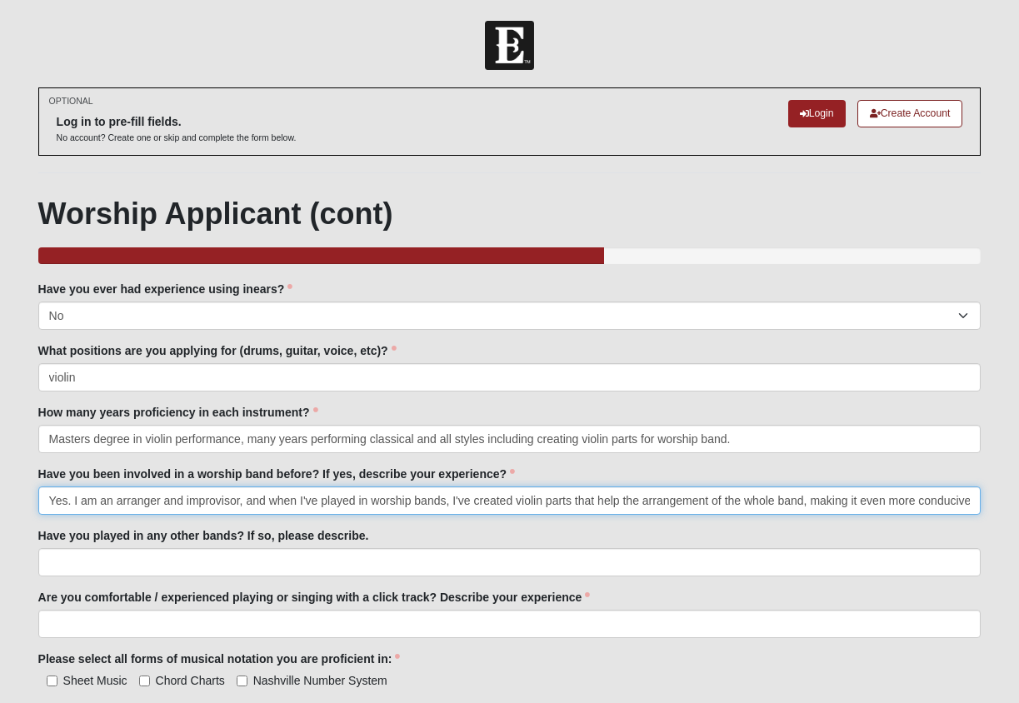
scroll to position [0, 1]
type input "Yes. I am an arranger and improvisor, and when I've played in worship bands, I'…"
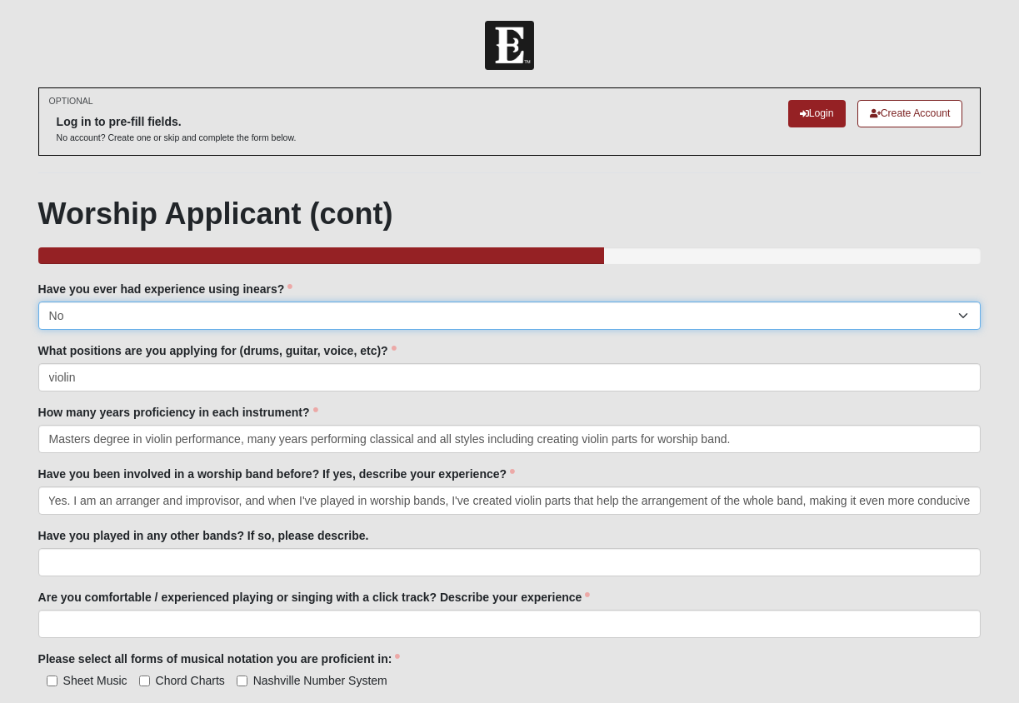
click at [130, 310] on select "Yes No" at bounding box center [509, 316] width 943 height 28
click at [38, 302] on select "Yes No" at bounding box center [509, 316] width 943 height 28
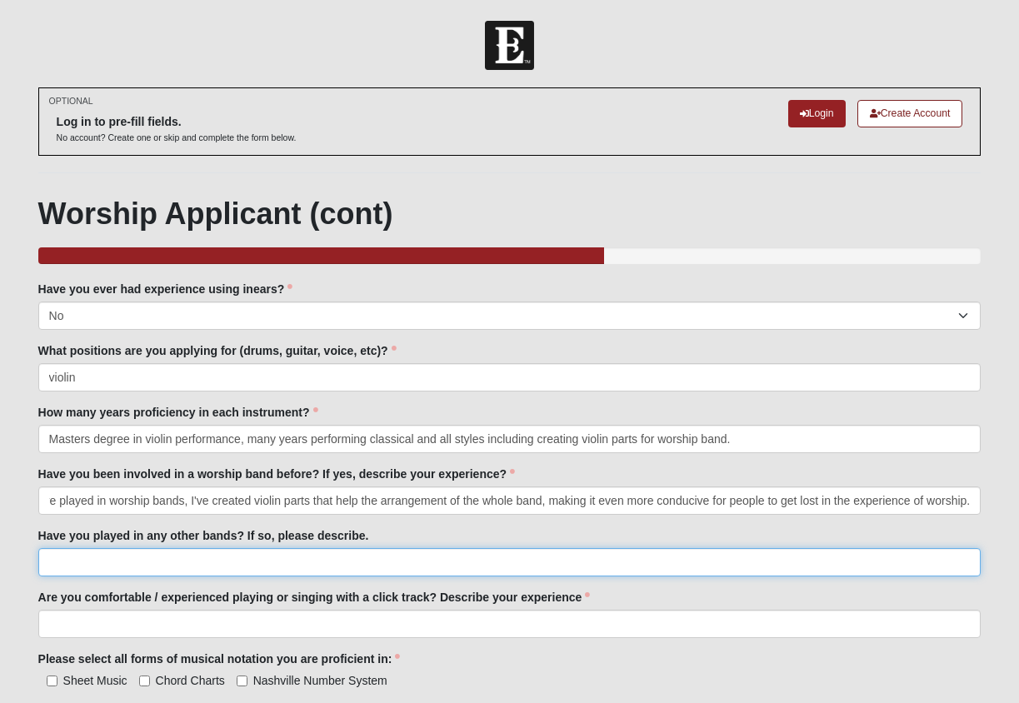
click at [93, 562] on input "Have you played in any other bands? If so, please describe." at bounding box center [509, 562] width 943 height 28
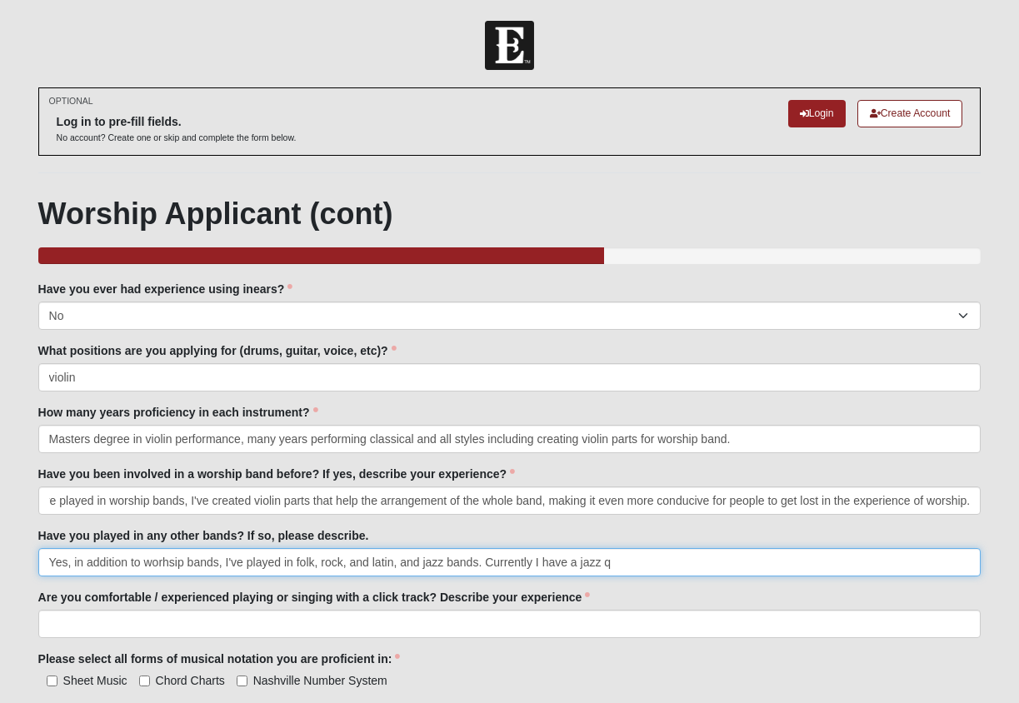
type input "Yes, in addition to worhsip bands, I've played in folk, rock, and latin, and ja…"
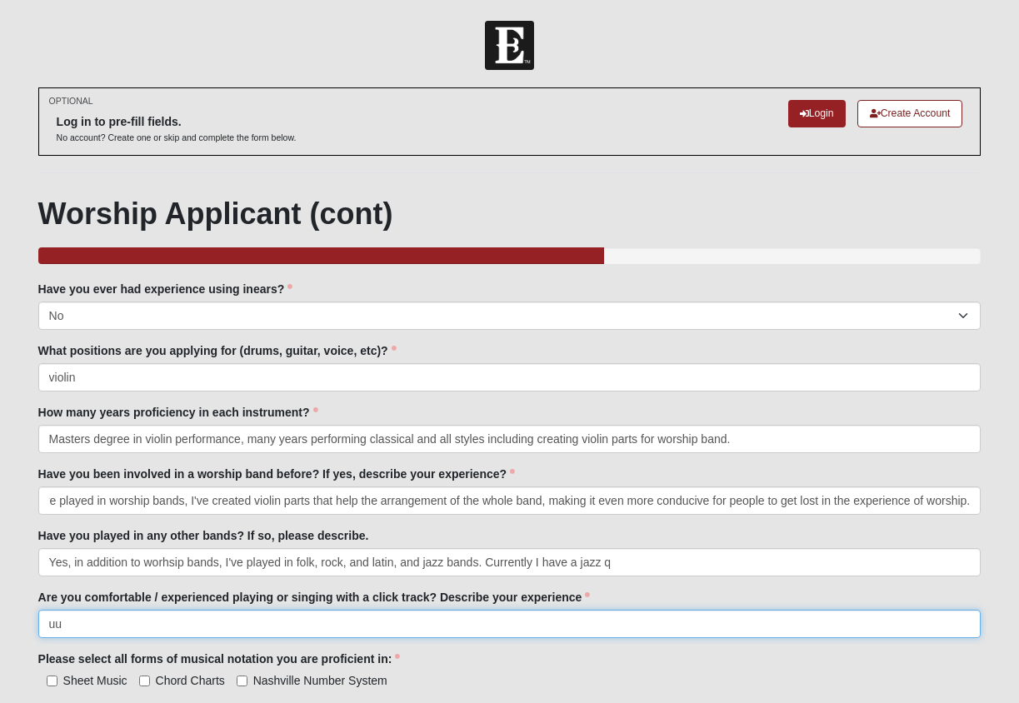
type input "uu"
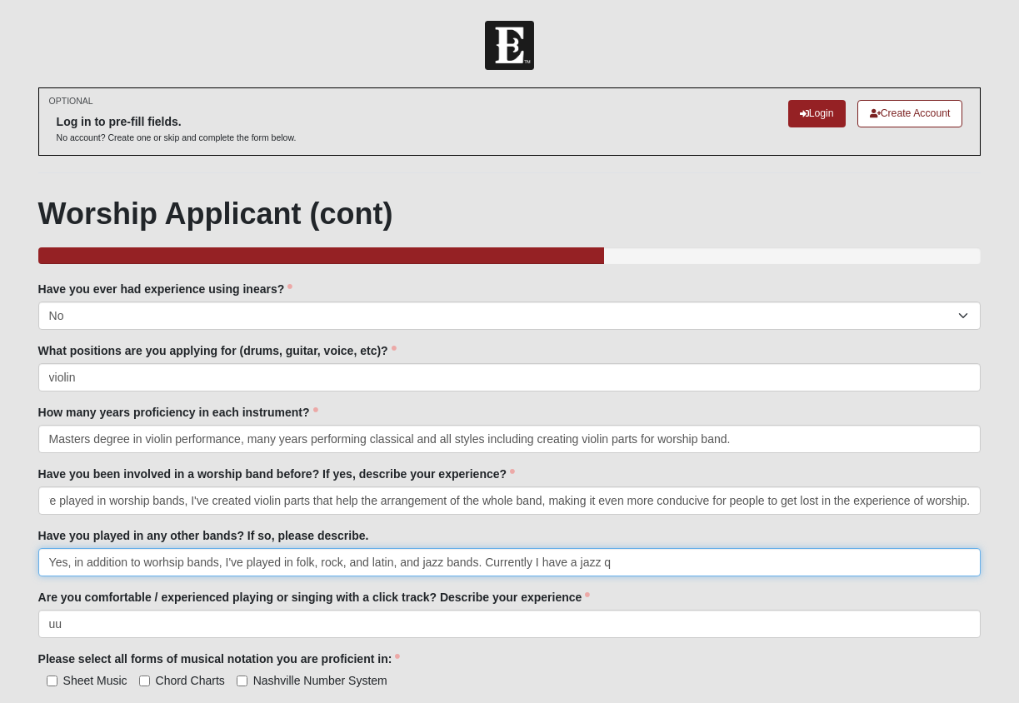
click at [666, 565] on input "Yes, in addition to worhsip bands, I've played in folk, rock, and latin, and ja…" at bounding box center [509, 562] width 943 height 28
type input "Yes, in addition to worhsip bands, I've played in folk, rock, and latin, and ja…"
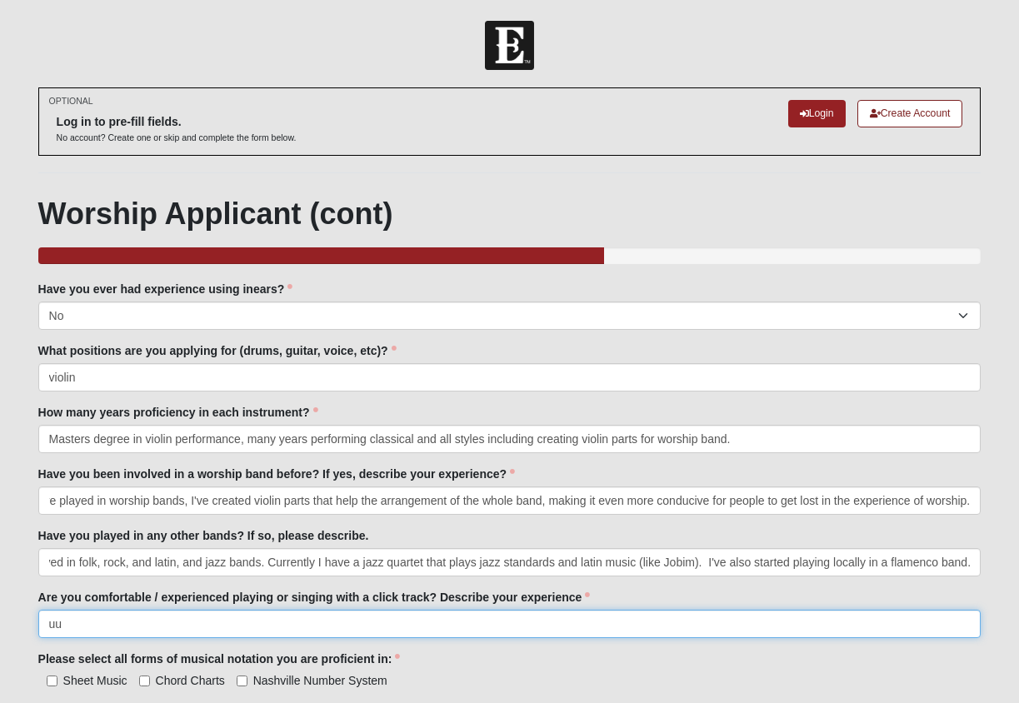
scroll to position [0, 0]
click at [117, 612] on input "uu" at bounding box center [509, 624] width 943 height 28
click at [101, 626] on input "uu" at bounding box center [509, 624] width 943 height 28
drag, startPoint x: 101, startPoint y: 626, endPoint x: -8, endPoint y: 627, distance: 109.1
click at [0, 627] on html "Log In Worship Application - [GEOGRAPHIC_DATA] Events Worship Application - [GE…" at bounding box center [509, 509] width 1019 height 1018
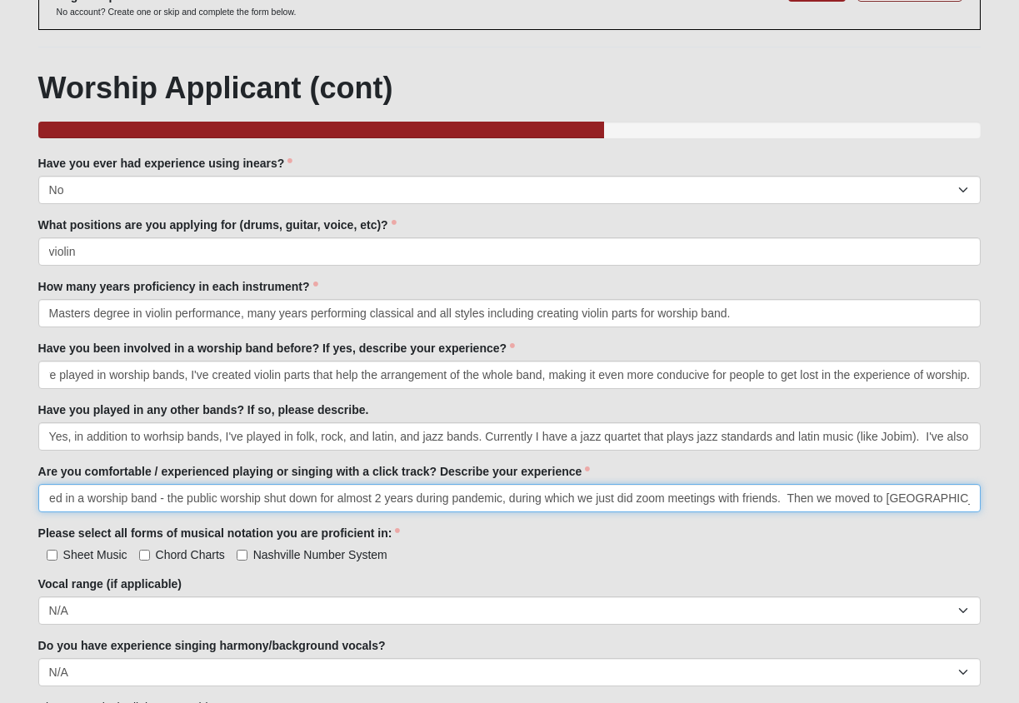
scroll to position [127, 0]
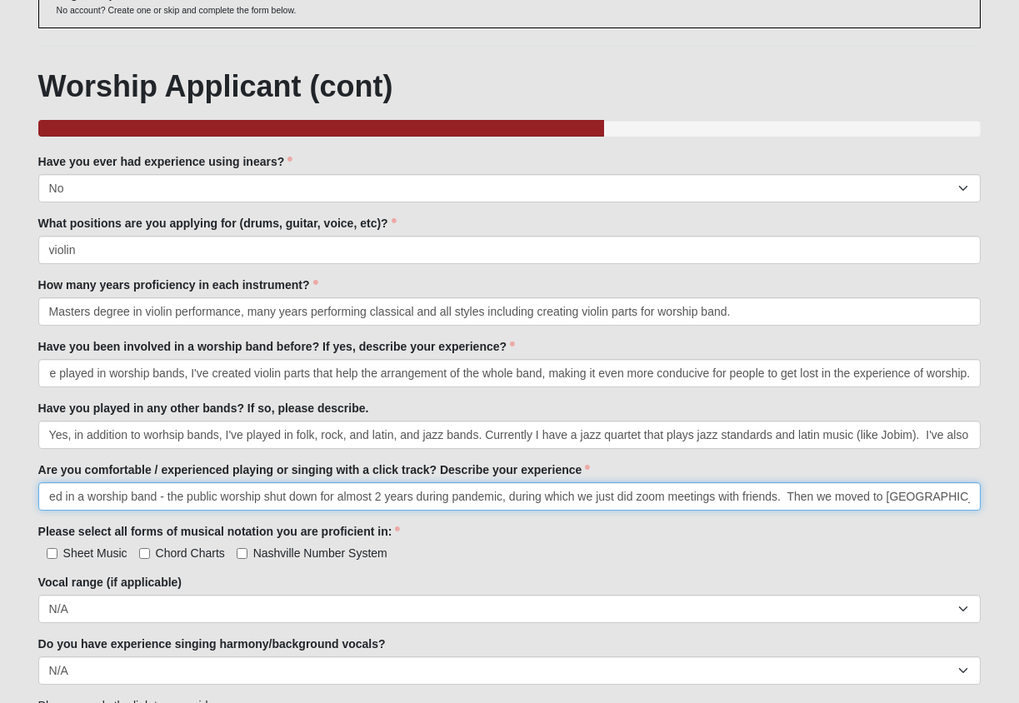
type input "Yes, I've recorded with a click track. The inears thing wasn't used in [US_STAT…"
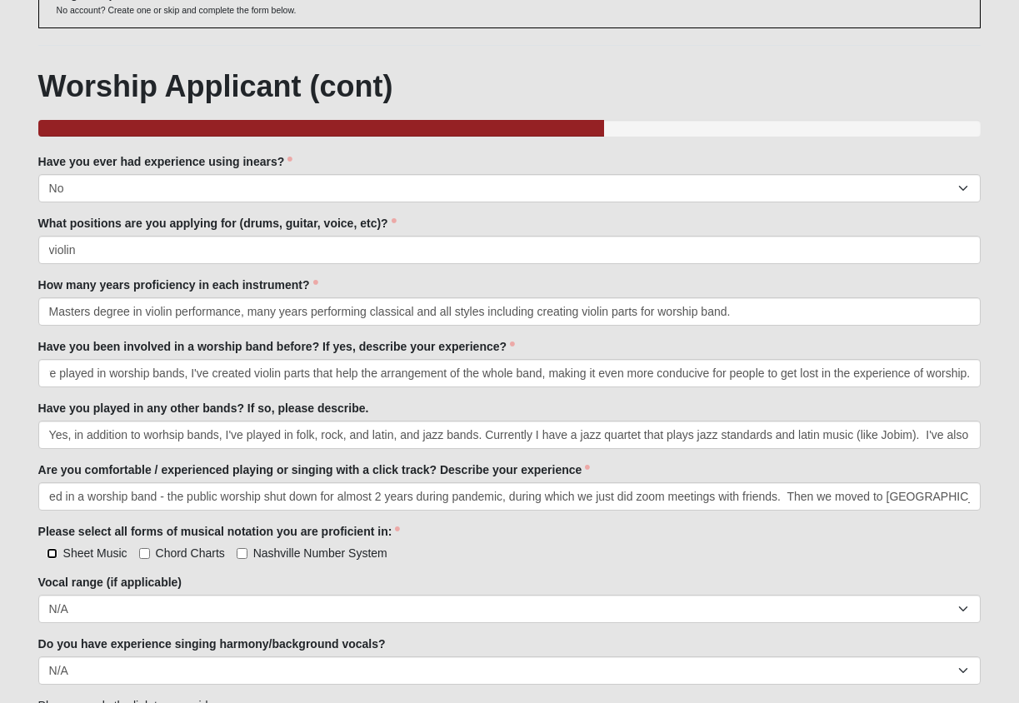
click at [51, 552] on input "Sheet Music" at bounding box center [52, 553] width 11 height 11
checkbox input "true"
click at [151, 553] on label "Chord Charts" at bounding box center [182, 553] width 86 height 17
click at [150, 553] on input "Chord Charts" at bounding box center [144, 553] width 11 height 11
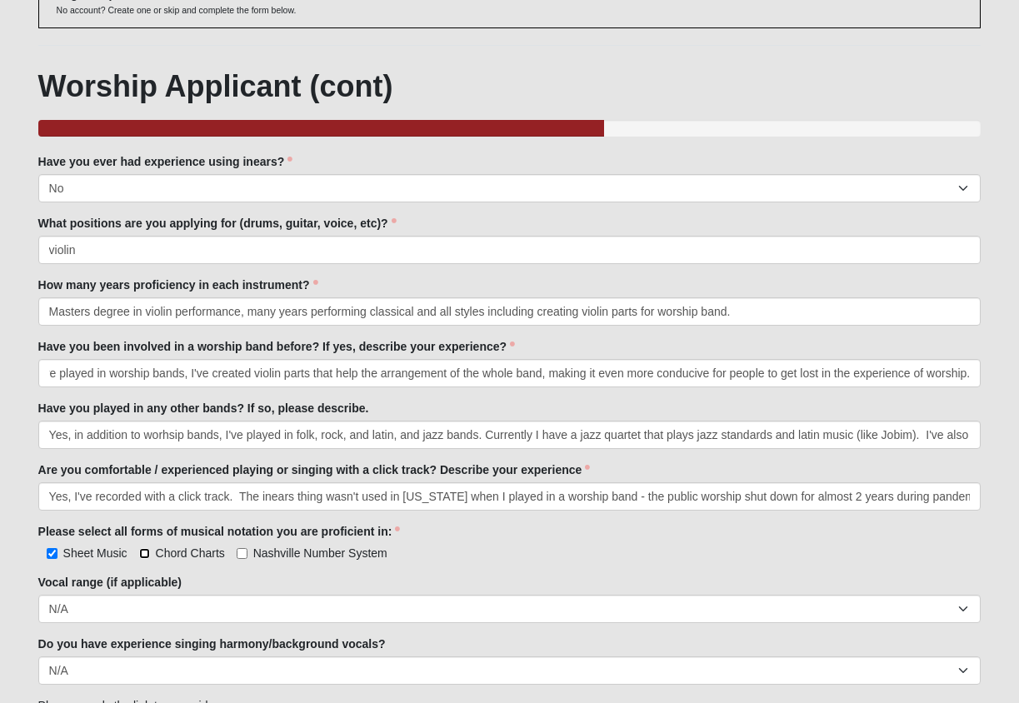
checkbox input "true"
click at [251, 548] on label "Nashville Number System" at bounding box center [312, 553] width 151 height 17
click at [247, 548] on input "Nashville Number System" at bounding box center [242, 553] width 11 height 11
checkbox input "true"
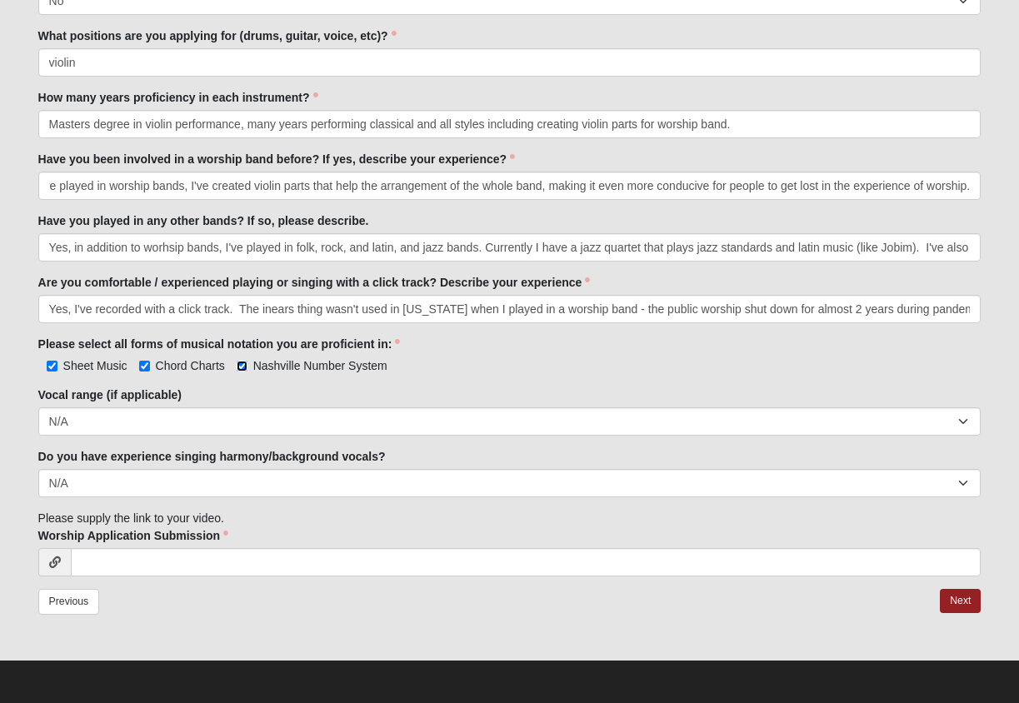
scroll to position [312, 0]
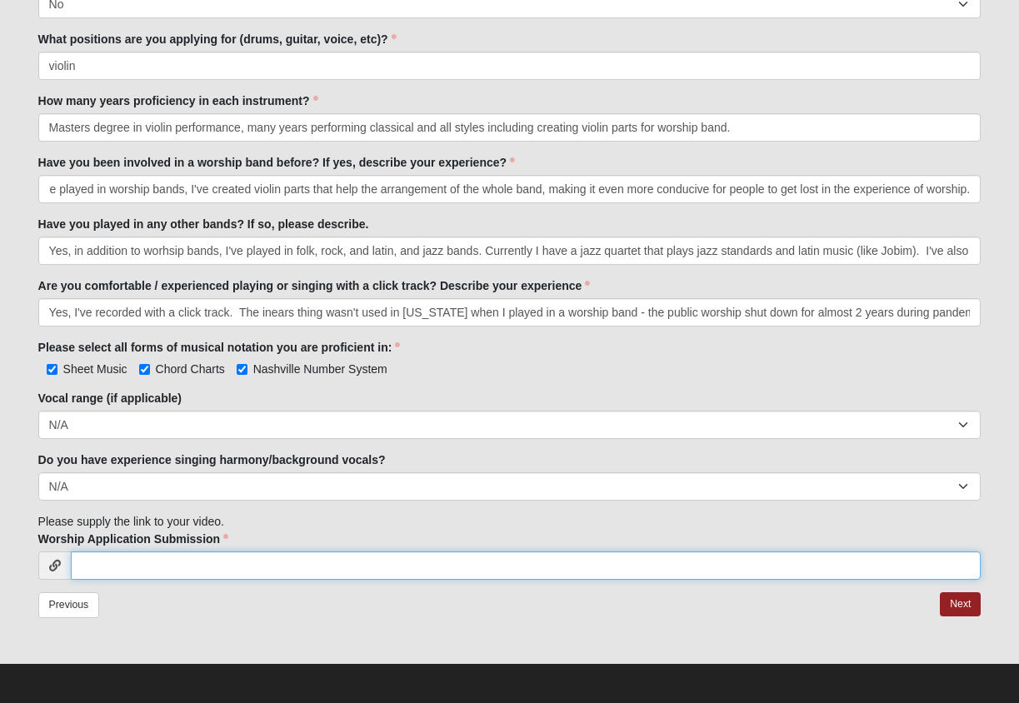
click at [186, 569] on input "Worship Application Submission" at bounding box center [526, 565] width 910 height 28
paste input "[URL][DOMAIN_NAME]"
type input "[URL][DOMAIN_NAME]"
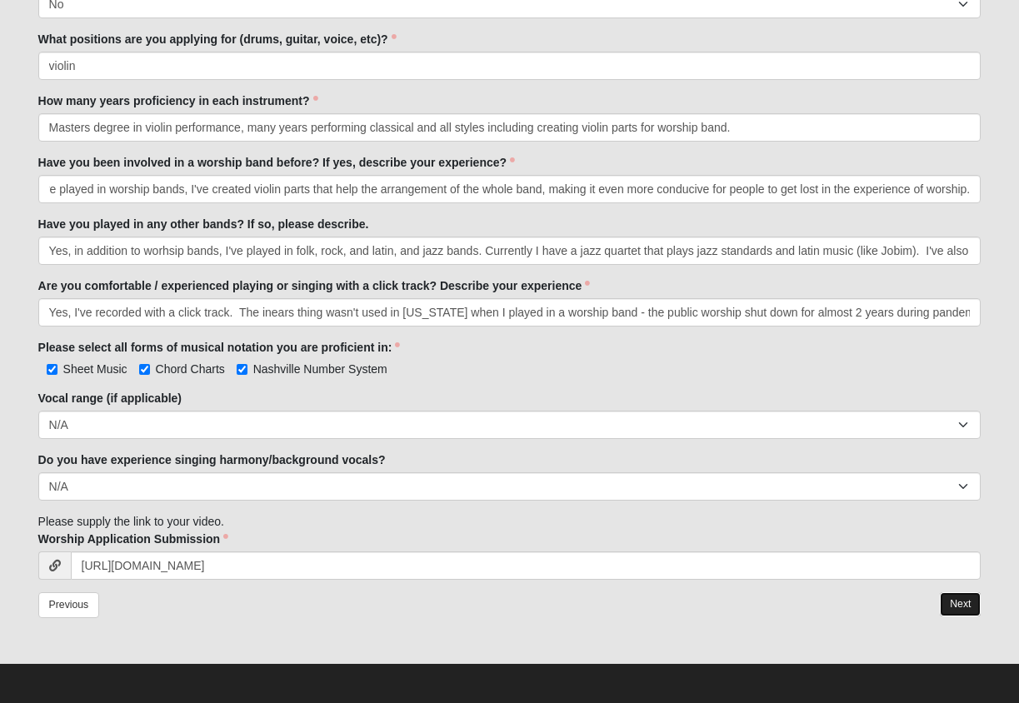
click at [955, 604] on link "Next" at bounding box center [960, 604] width 41 height 24
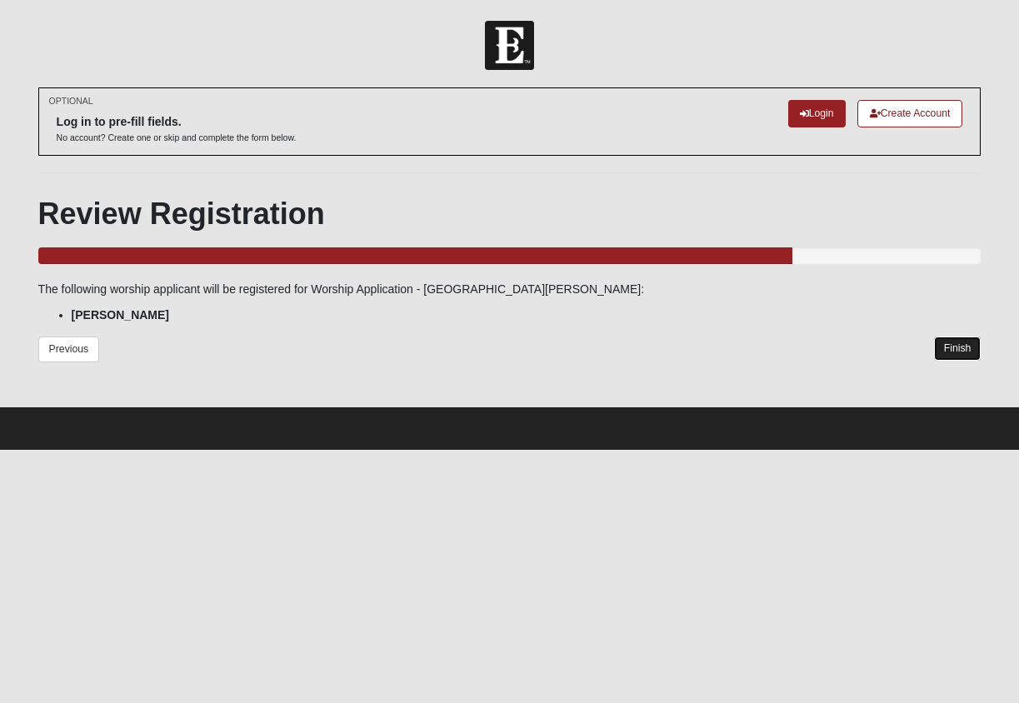
click at [957, 342] on link "Finish" at bounding box center [957, 349] width 47 height 24
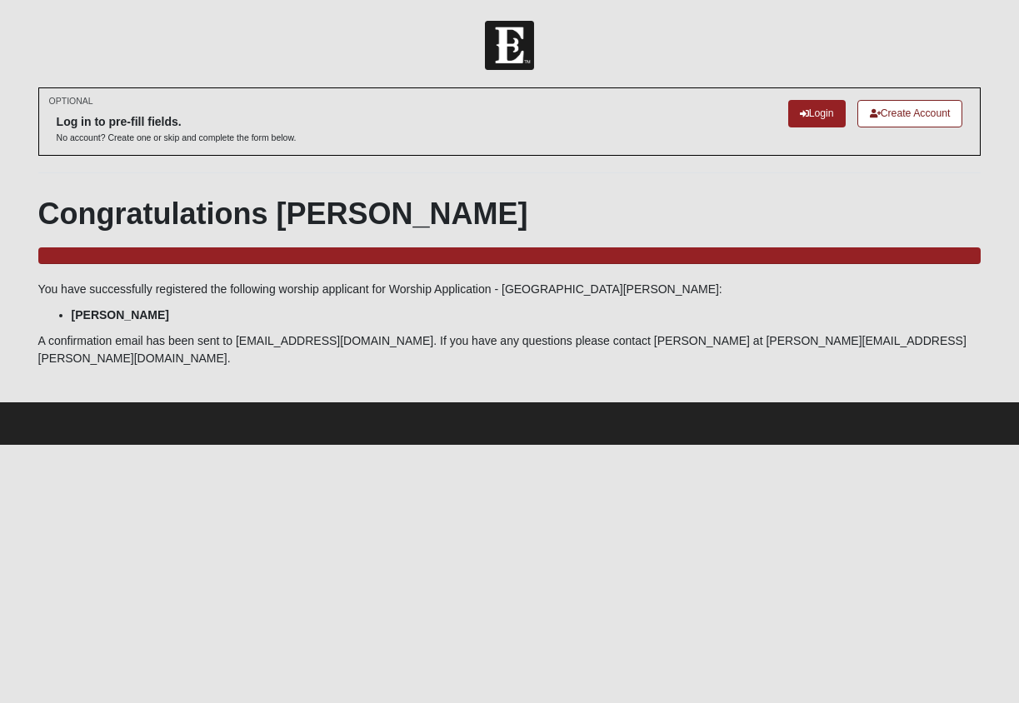
click at [319, 445] on html "Log In Worship Application - [GEOGRAPHIC_DATA] Events Worship Application - [GE…" at bounding box center [509, 222] width 1019 height 445
